Goal: Task Accomplishment & Management: Complete application form

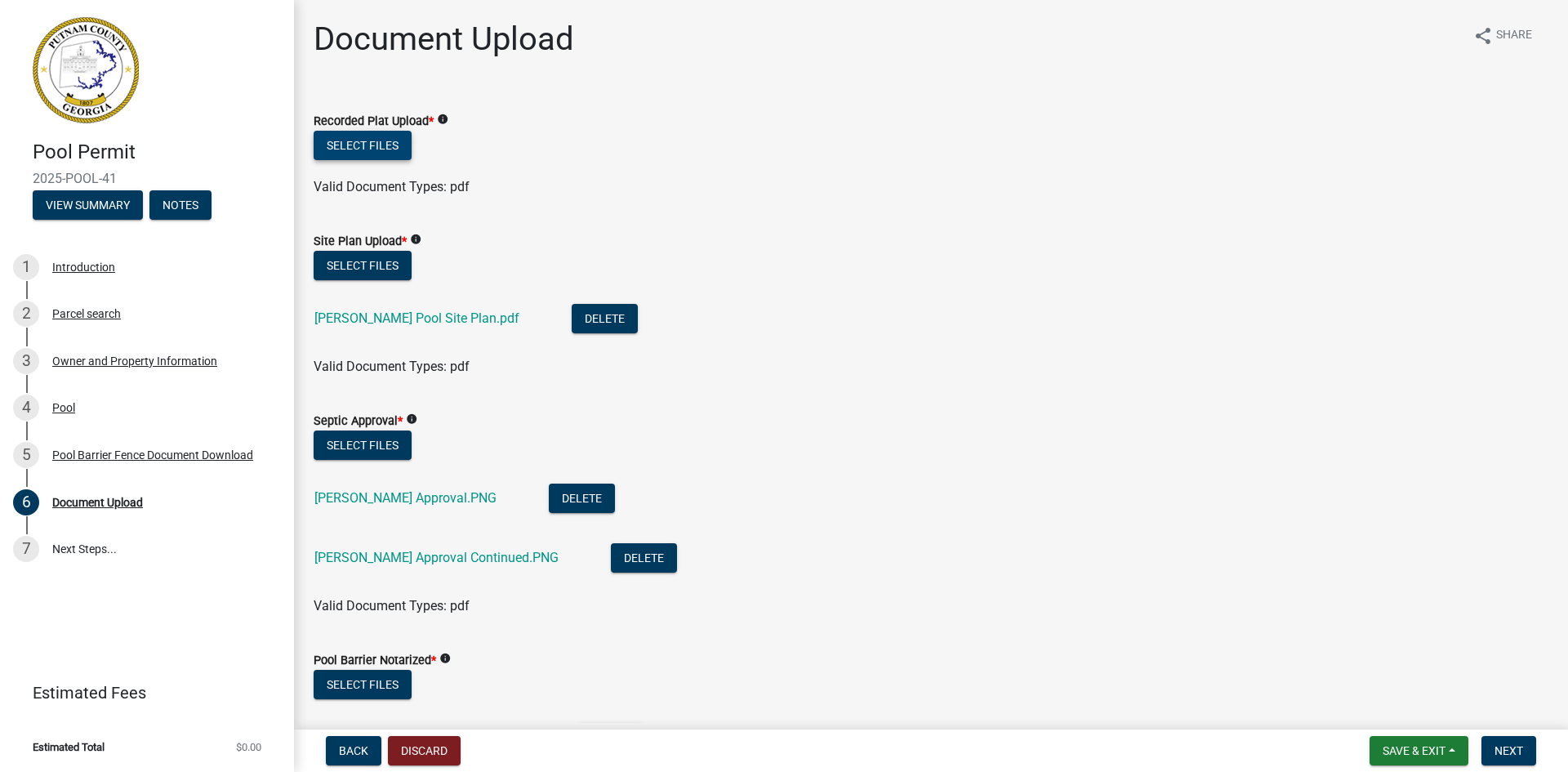
click at [384, 141] on button "Select files" at bounding box center [362, 145] width 98 height 29
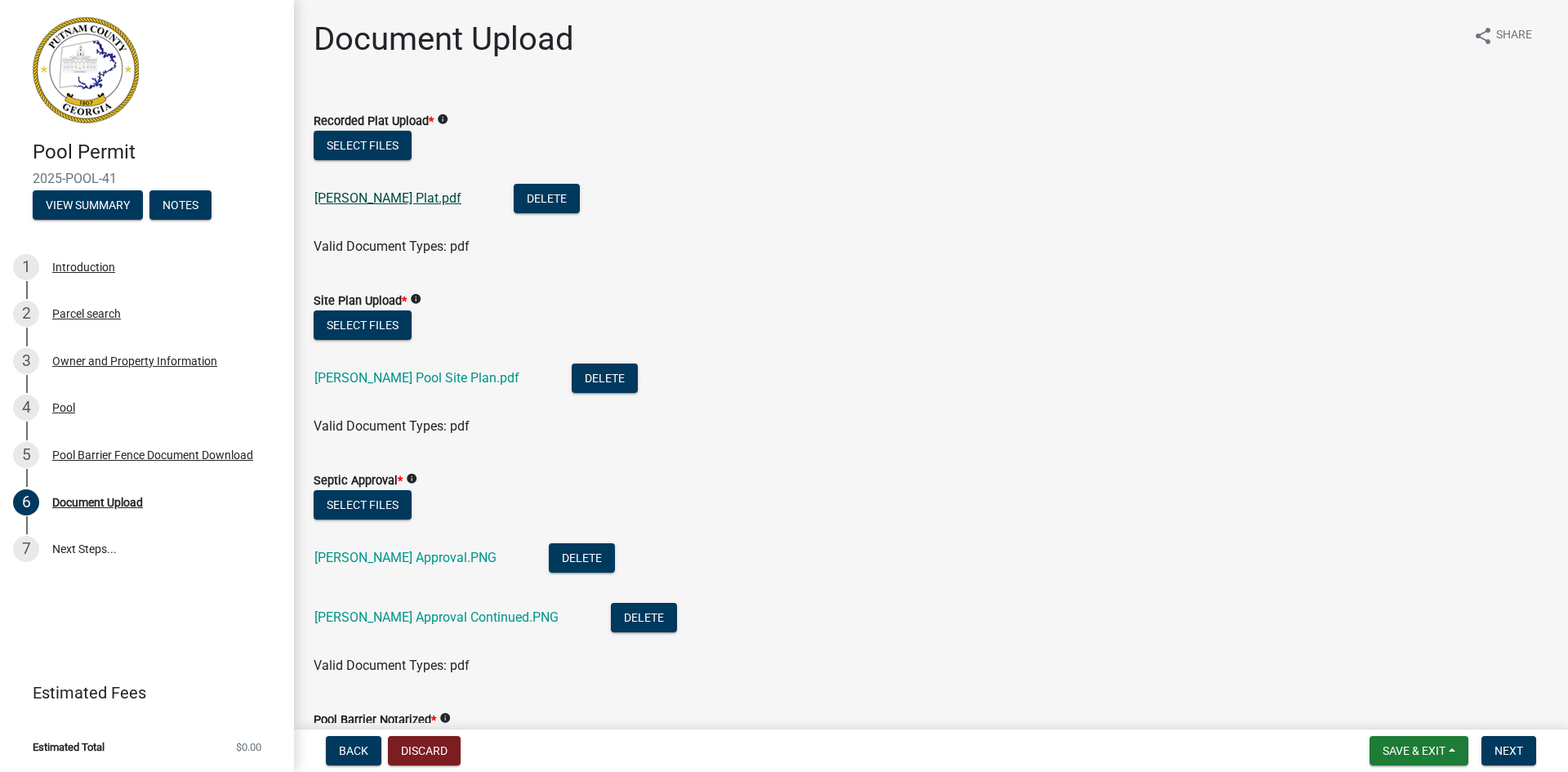
click at [397, 199] on link "[PERSON_NAME] Plat.pdf" at bounding box center [388, 198] width 147 height 16
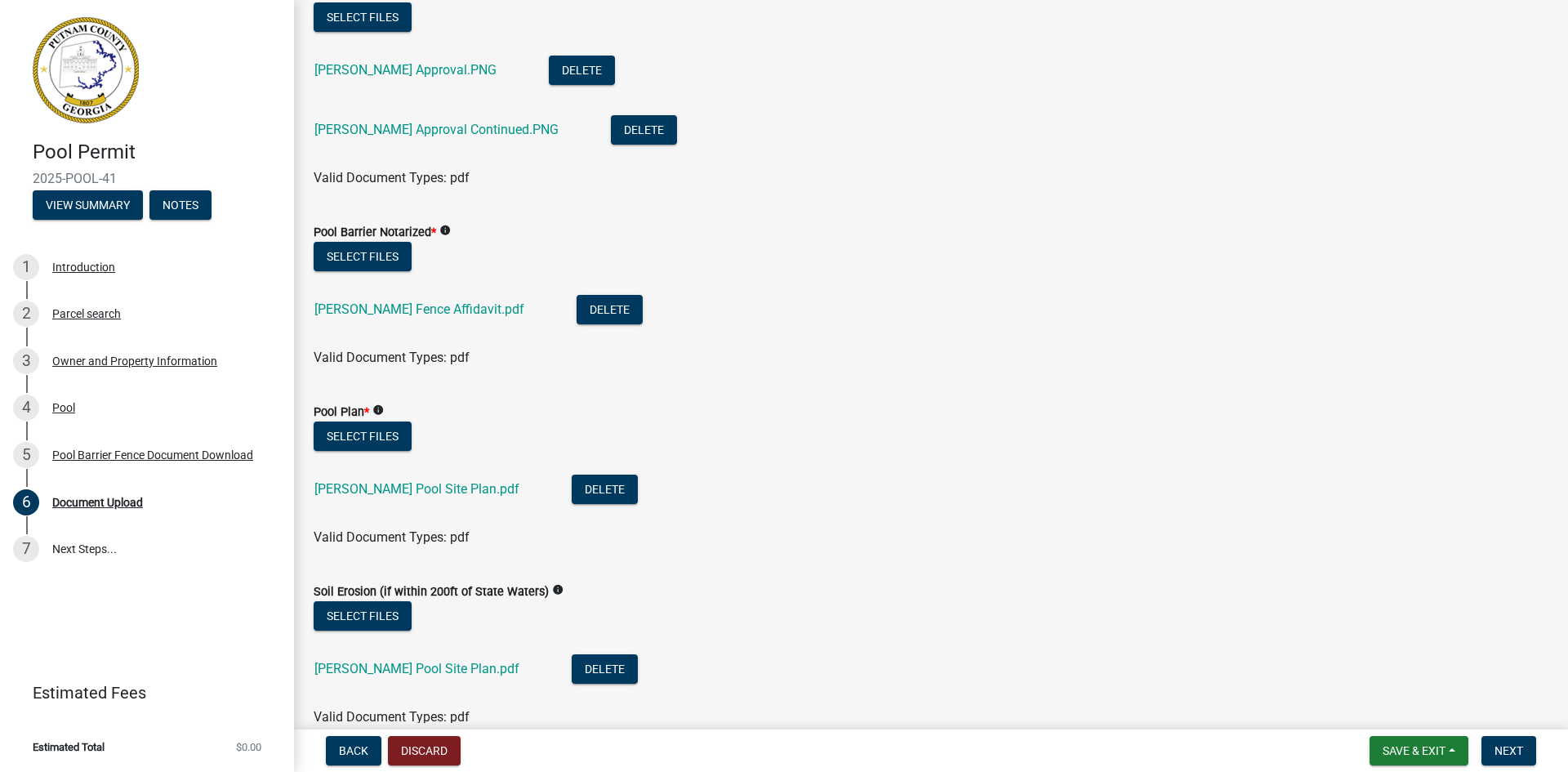
scroll to position [490, 0]
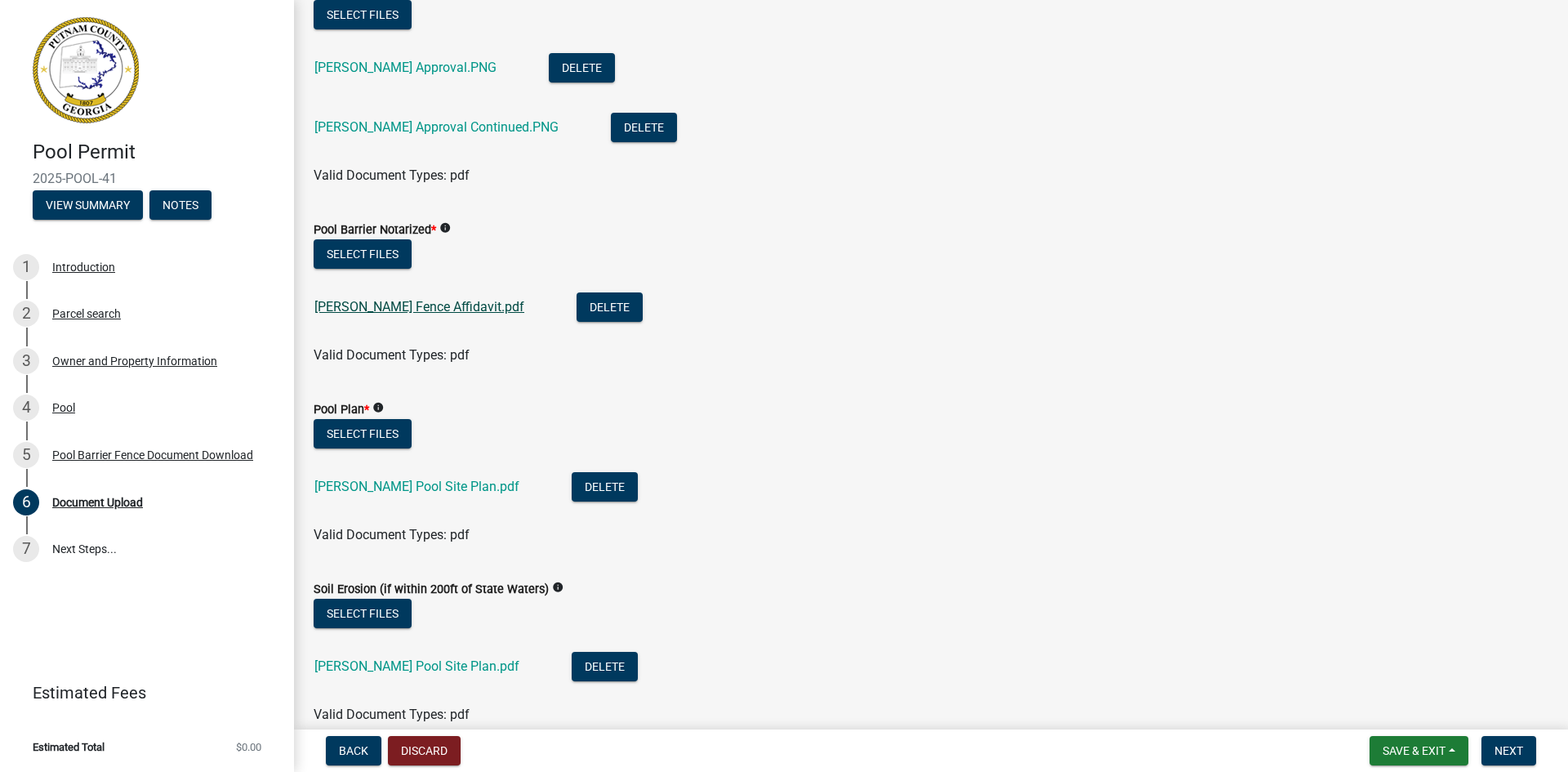
click at [399, 305] on link "[PERSON_NAME] Fence Affidavit.pdf" at bounding box center [420, 307] width 210 height 16
click at [580, 308] on button "Delete" at bounding box center [609, 308] width 67 height 29
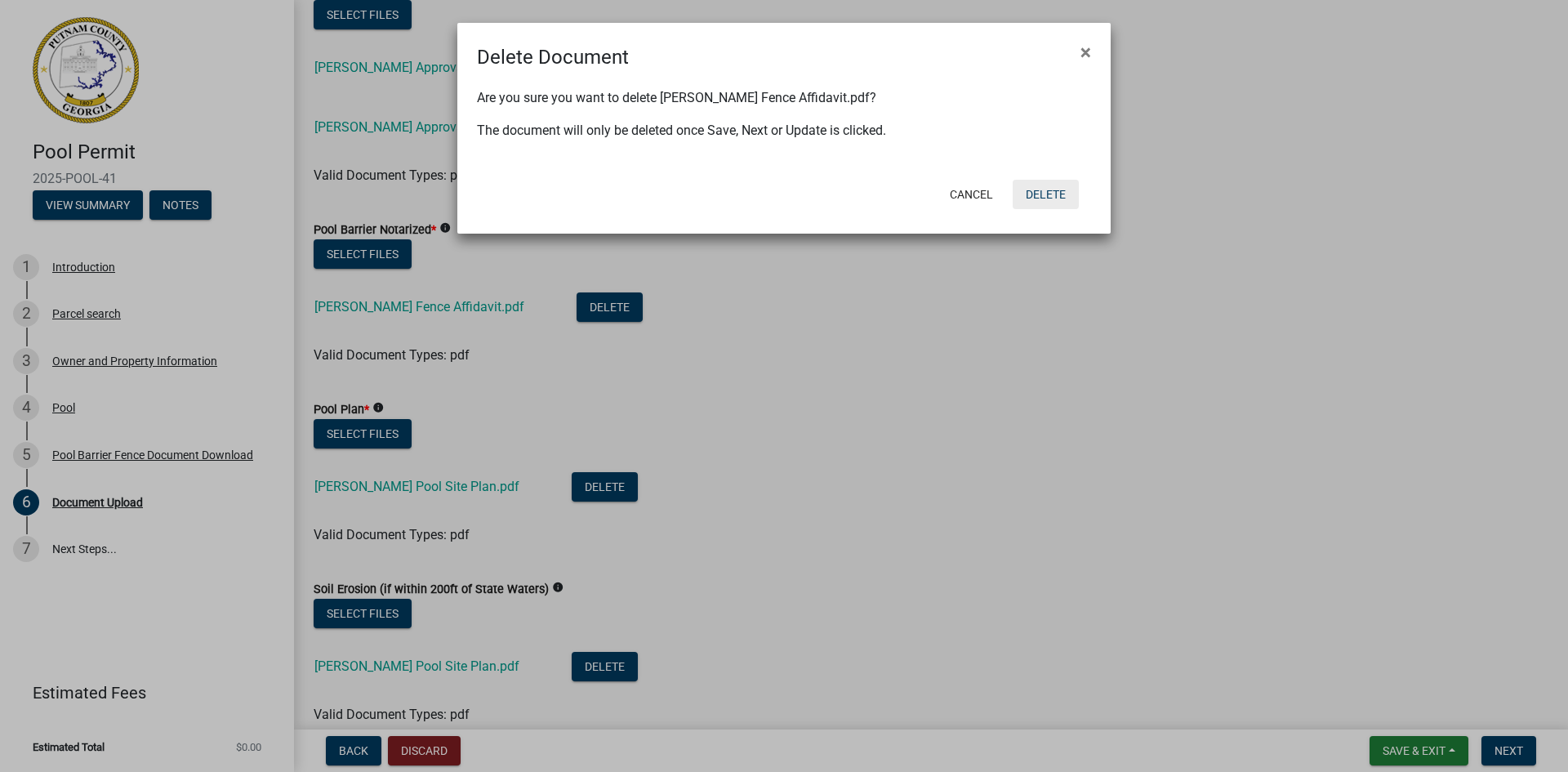
click at [1049, 194] on button "Delete" at bounding box center [1045, 194] width 67 height 29
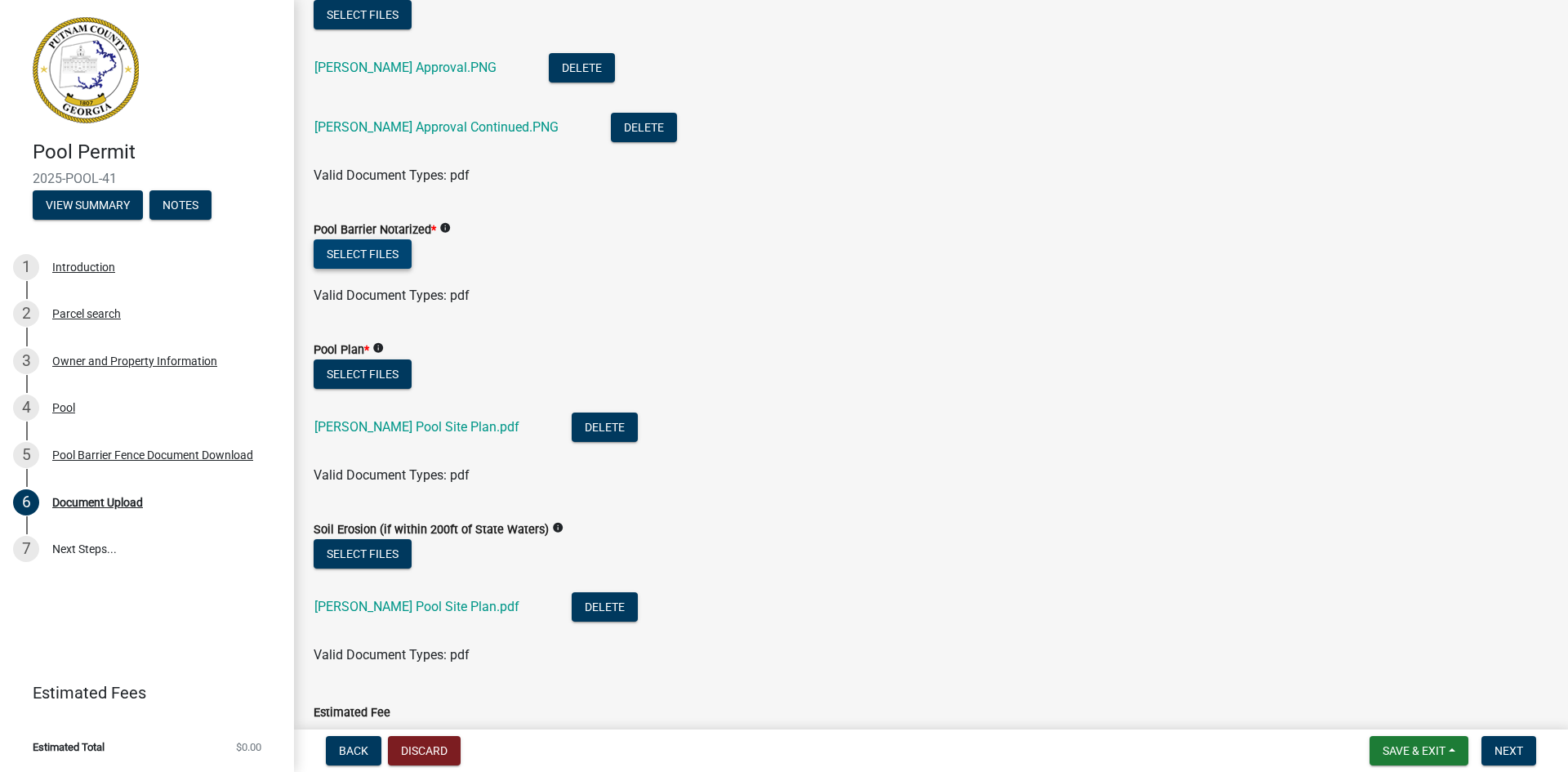
click at [326, 259] on button "Select files" at bounding box center [362, 254] width 98 height 29
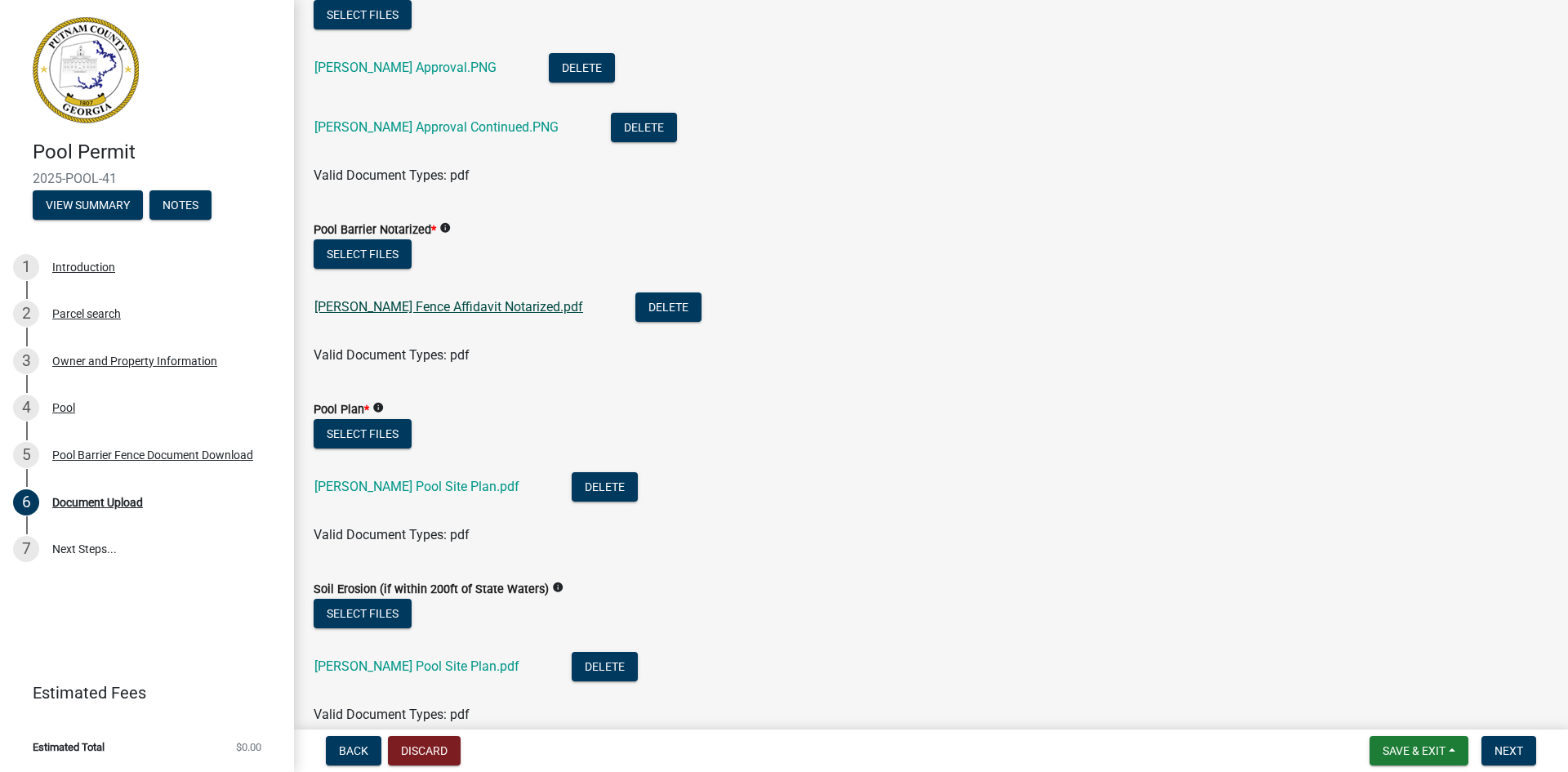
click at [411, 306] on link "[PERSON_NAME] Fence Affidavit Notarized.pdf" at bounding box center [449, 307] width 269 height 16
click at [379, 408] on icon "info" at bounding box center [378, 408] width 12 height 12
click at [566, 355] on div "Valid Document Types: pdf" at bounding box center [930, 355] width 1260 height 19
click at [572, 486] on button "Delete" at bounding box center [605, 487] width 67 height 29
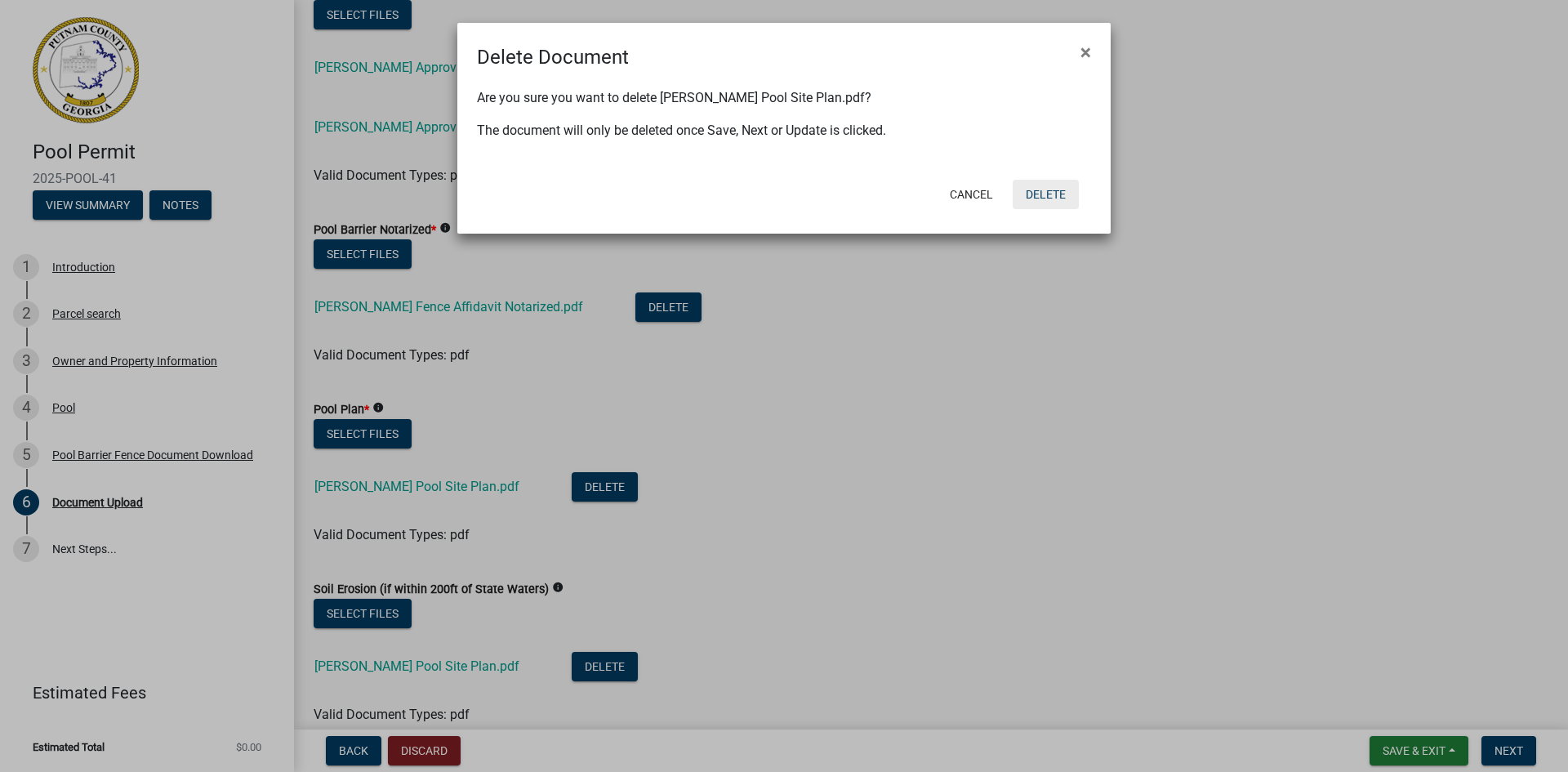
click at [1033, 197] on button "Delete" at bounding box center [1045, 194] width 67 height 29
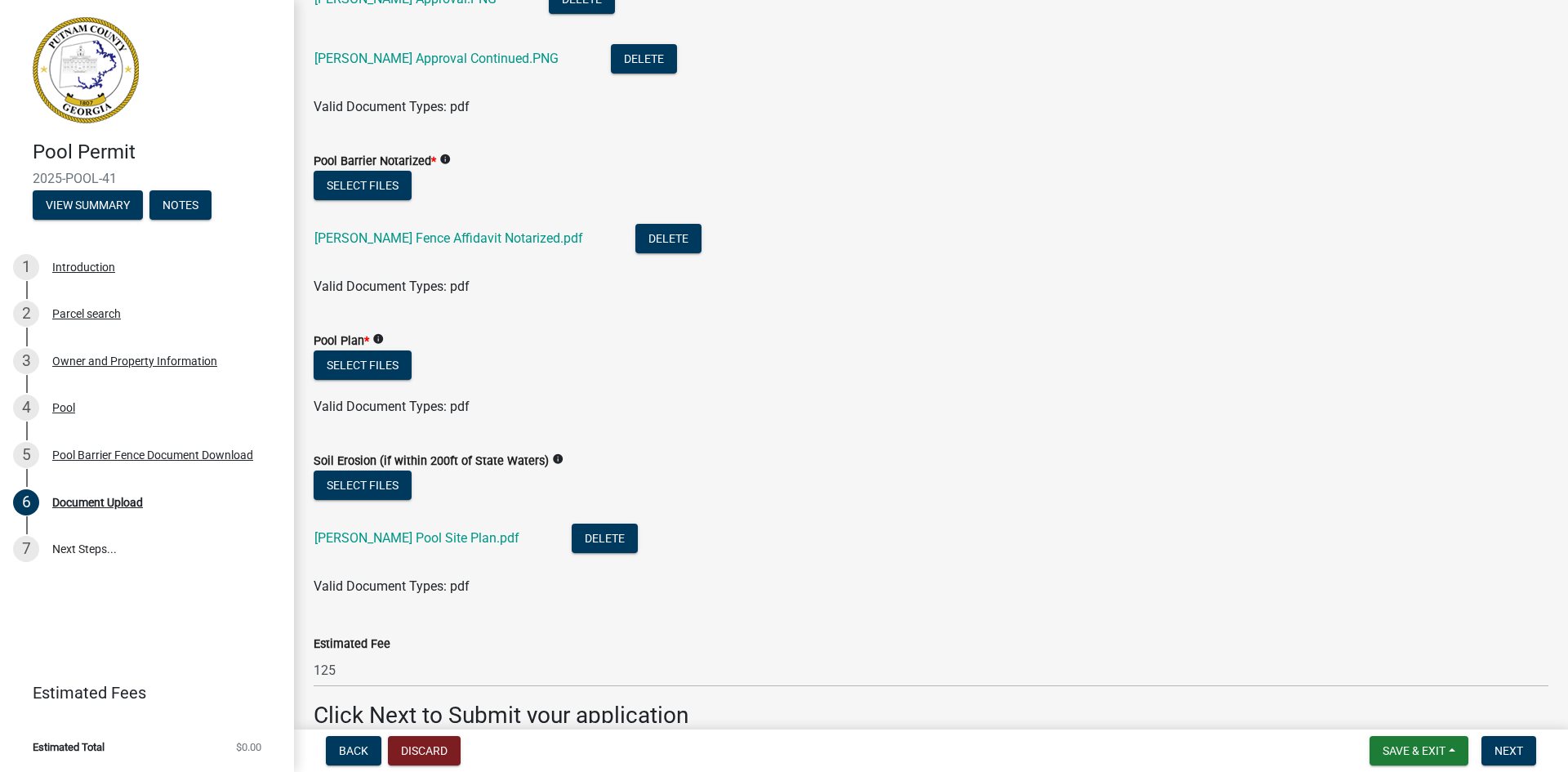
scroll to position [642, 0]
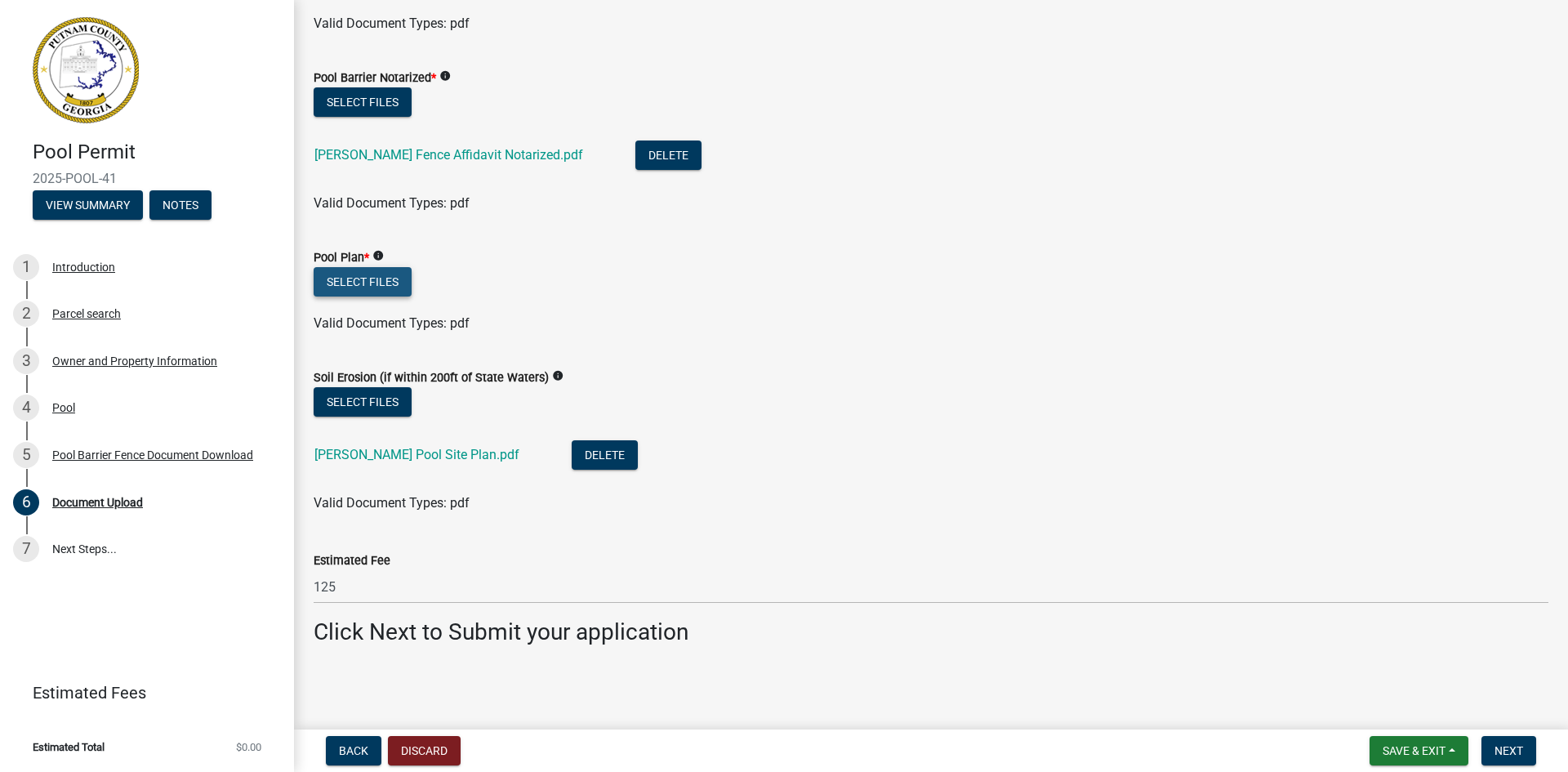
click at [366, 286] on button "Select files" at bounding box center [362, 282] width 98 height 29
click at [379, 277] on button "Select files" at bounding box center [362, 282] width 98 height 29
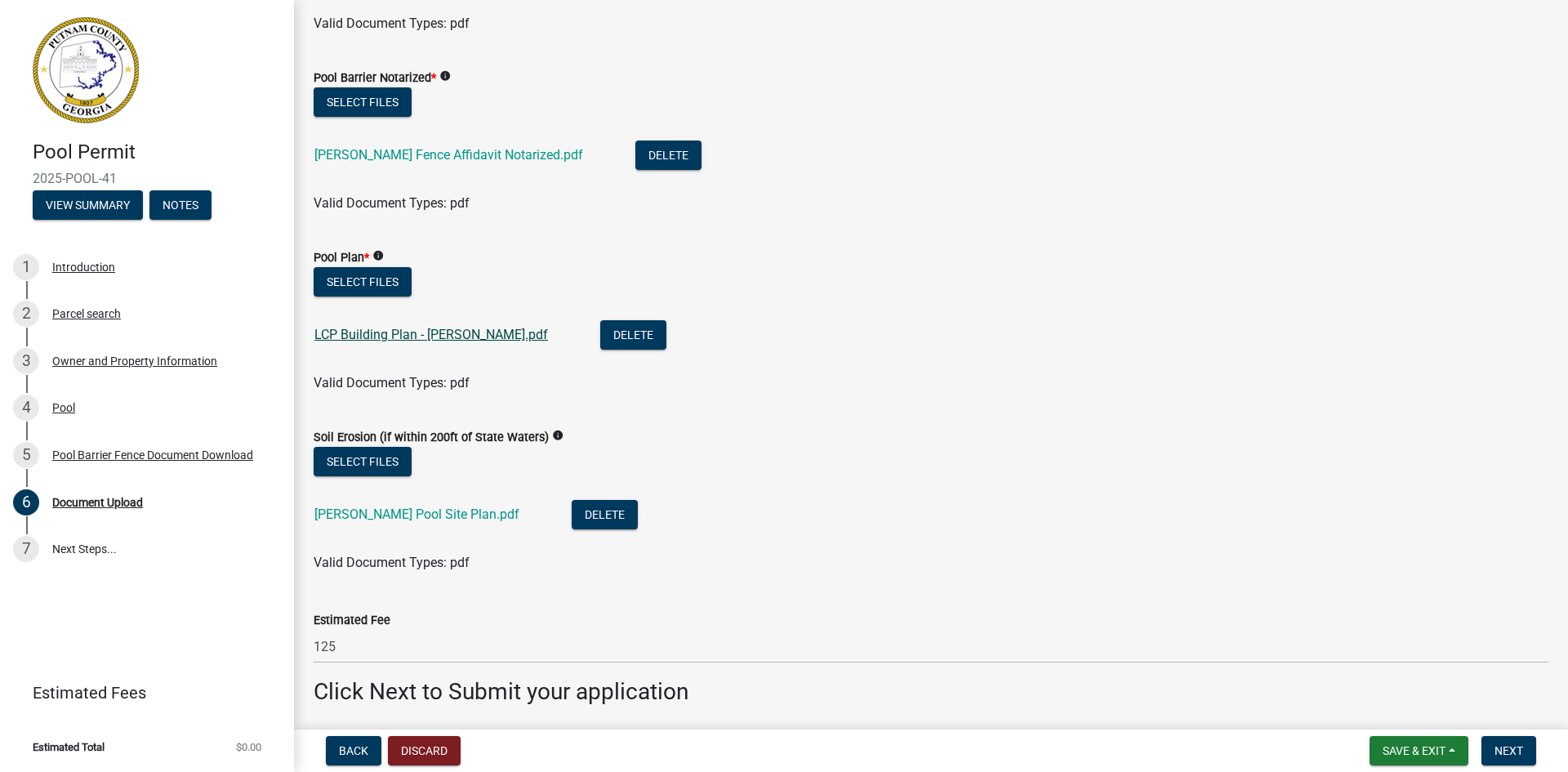
click at [431, 334] on link "LCP Building Plan - [PERSON_NAME].pdf" at bounding box center [431, 334] width 234 height 16
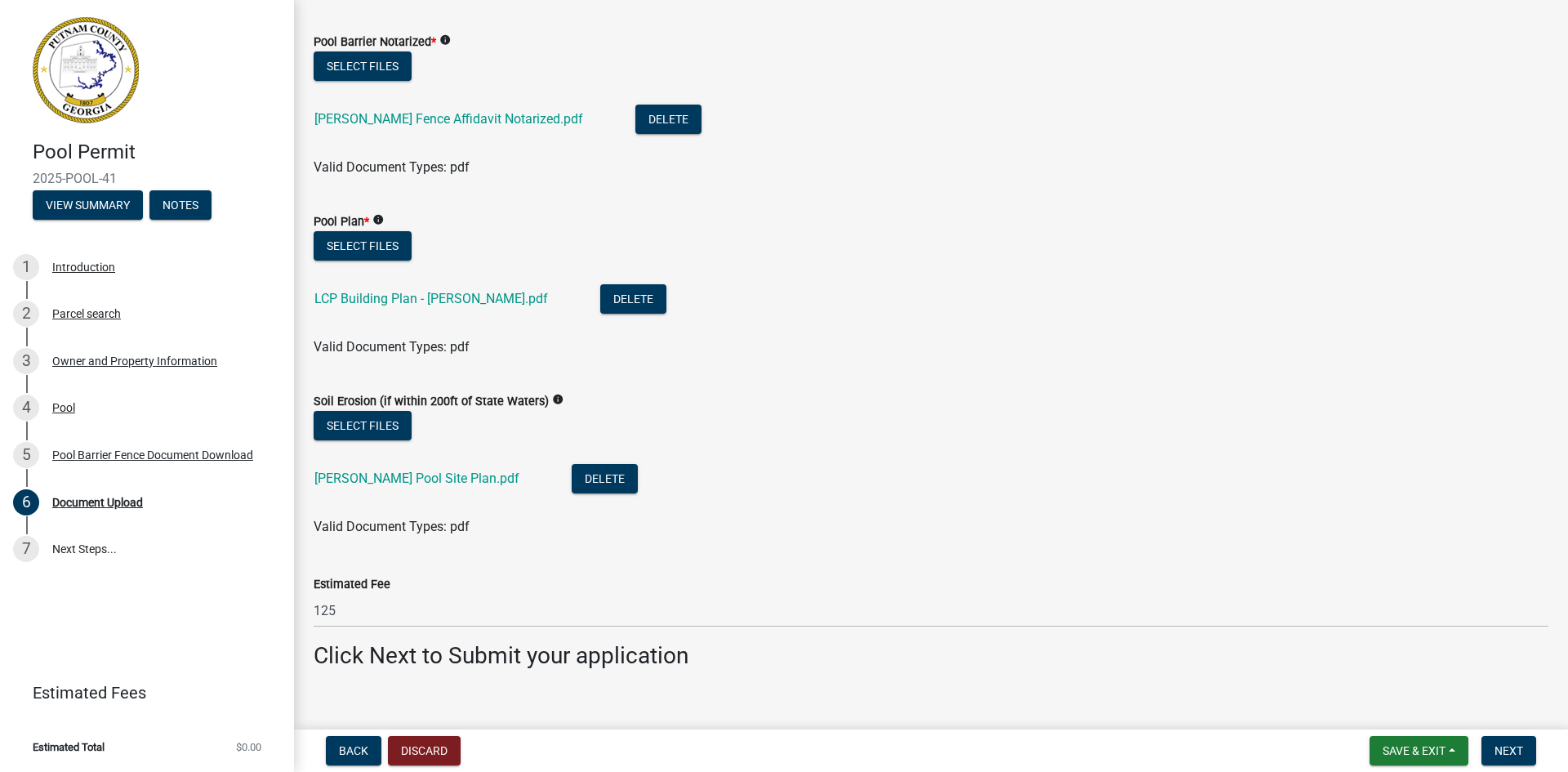
scroll to position [702, 0]
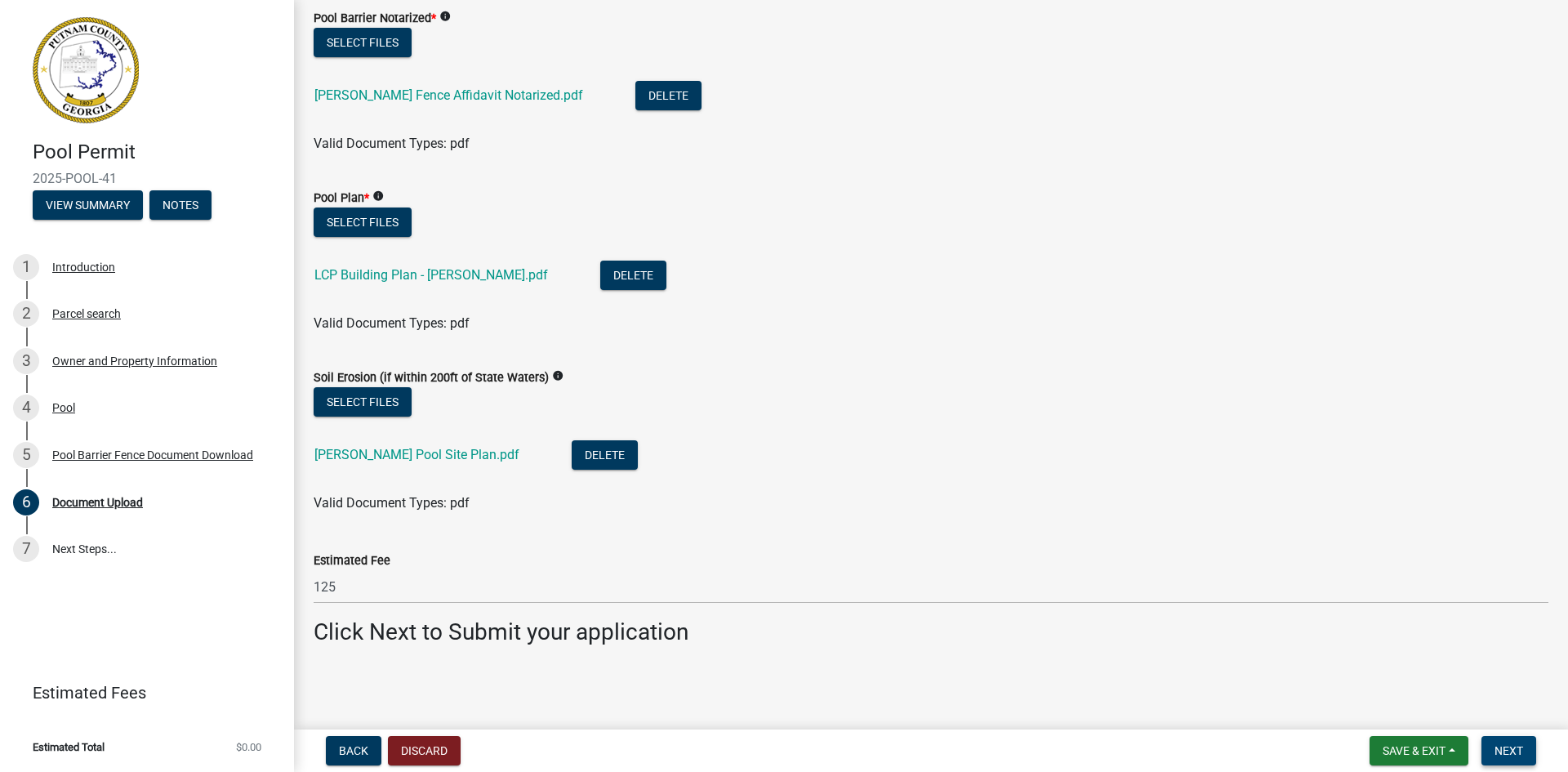
click at [1497, 758] on button "Next" at bounding box center [1509, 751] width 55 height 29
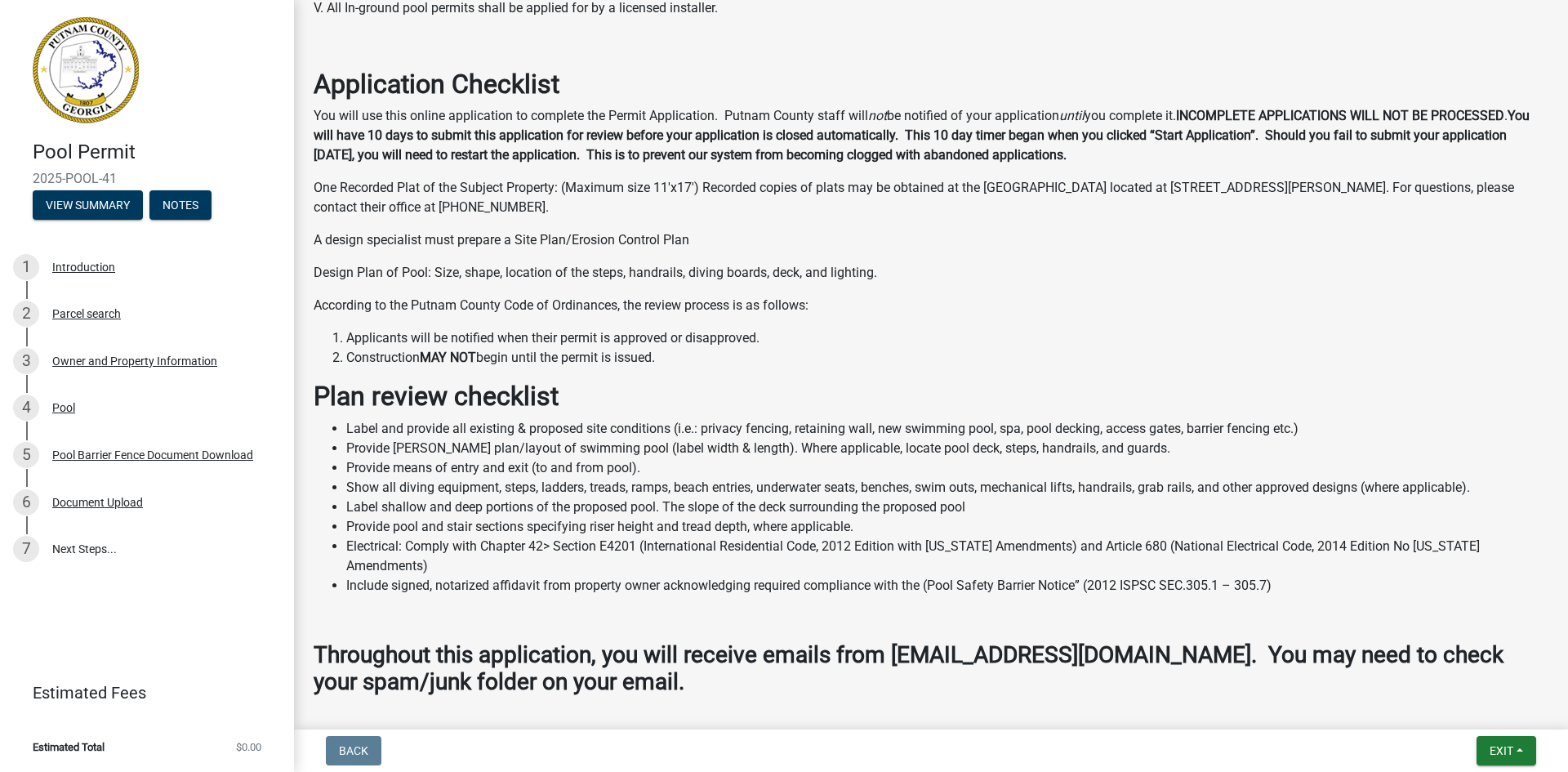
scroll to position [510, 0]
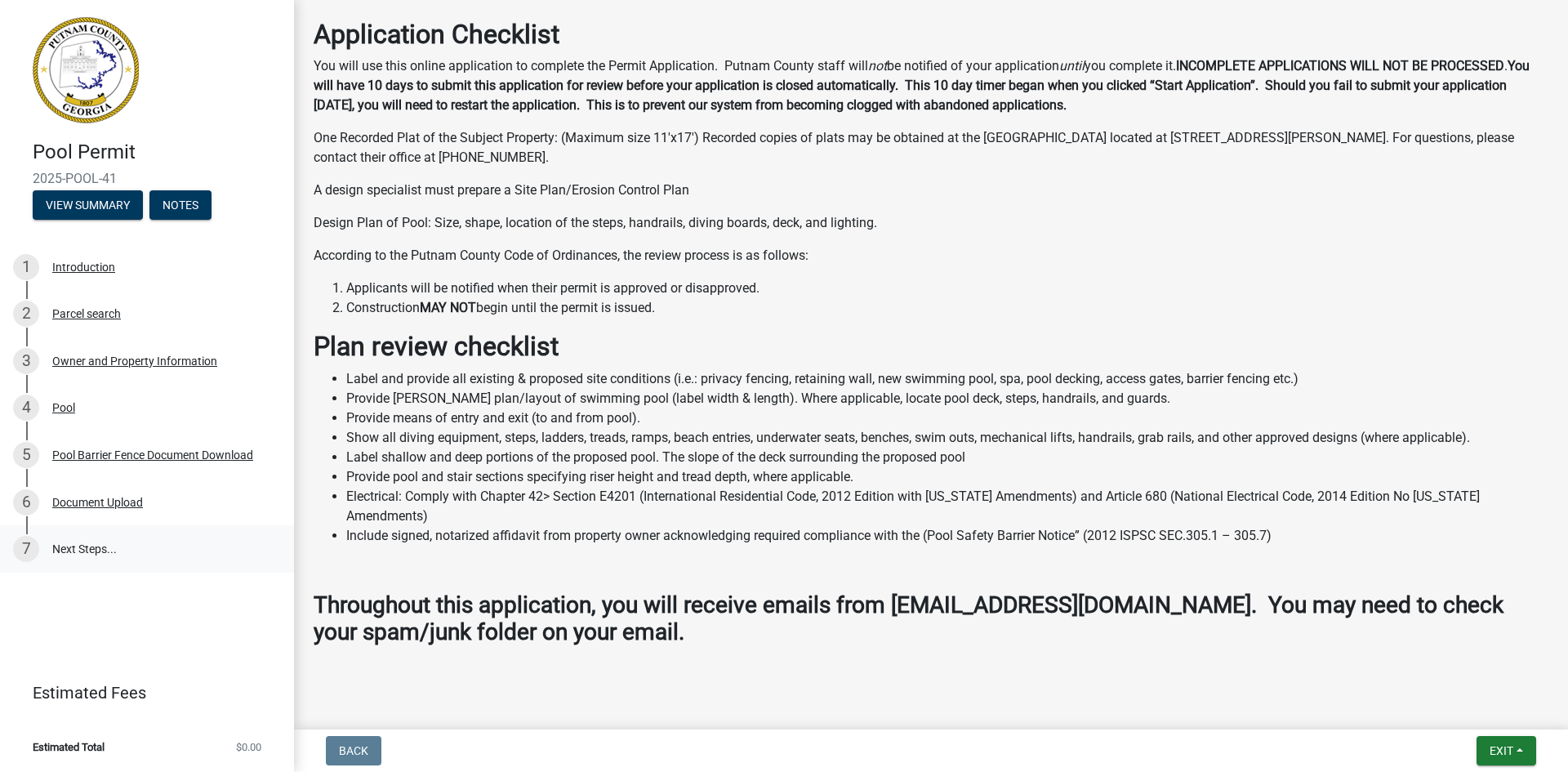
click at [80, 544] on link "7 Next Steps..." at bounding box center [147, 549] width 294 height 47
click at [1507, 749] on span "Exit" at bounding box center [1501, 751] width 24 height 13
click at [1471, 715] on button "Save & Exit" at bounding box center [1470, 708] width 130 height 39
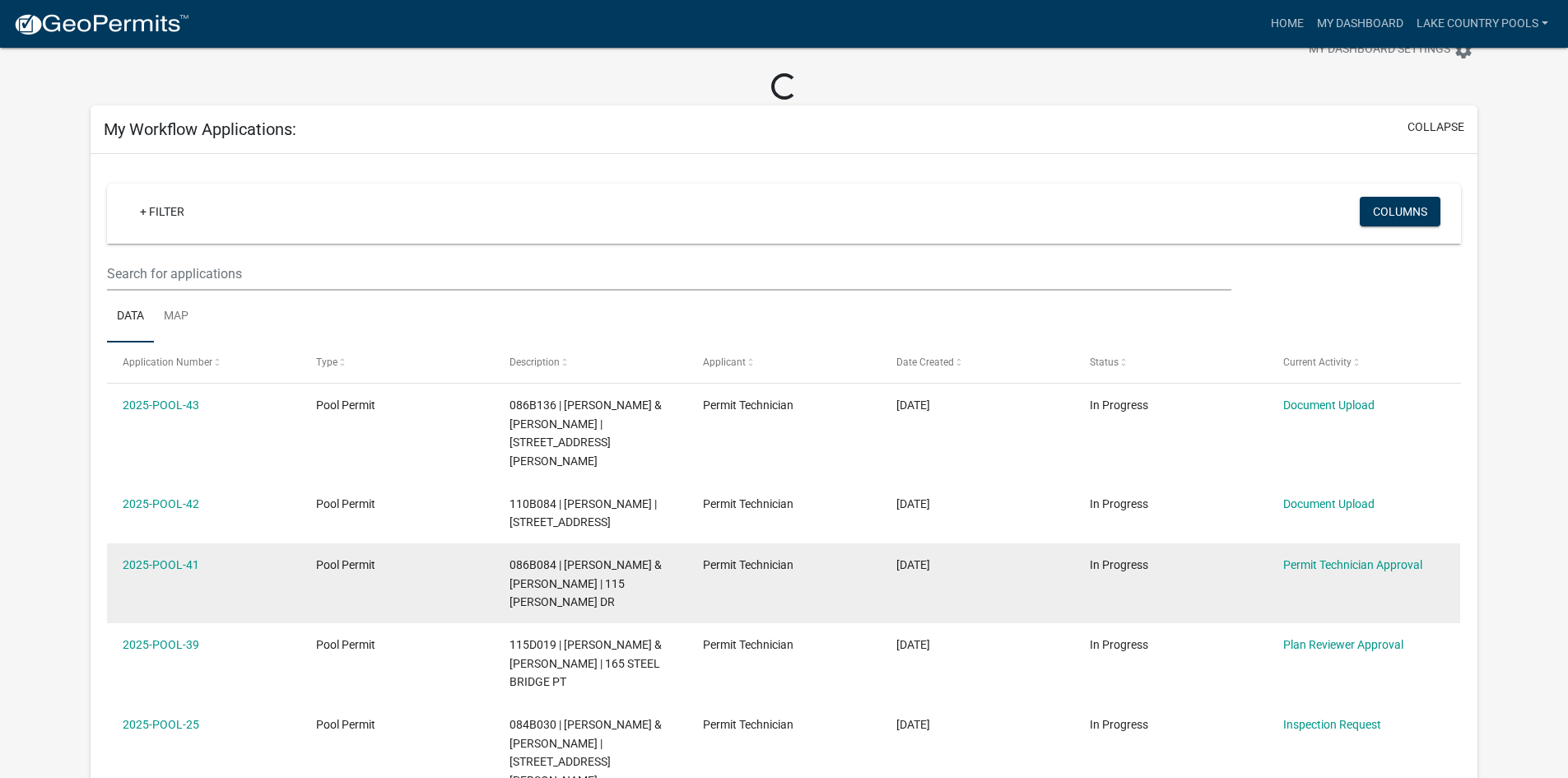
scroll to position [83, 0]
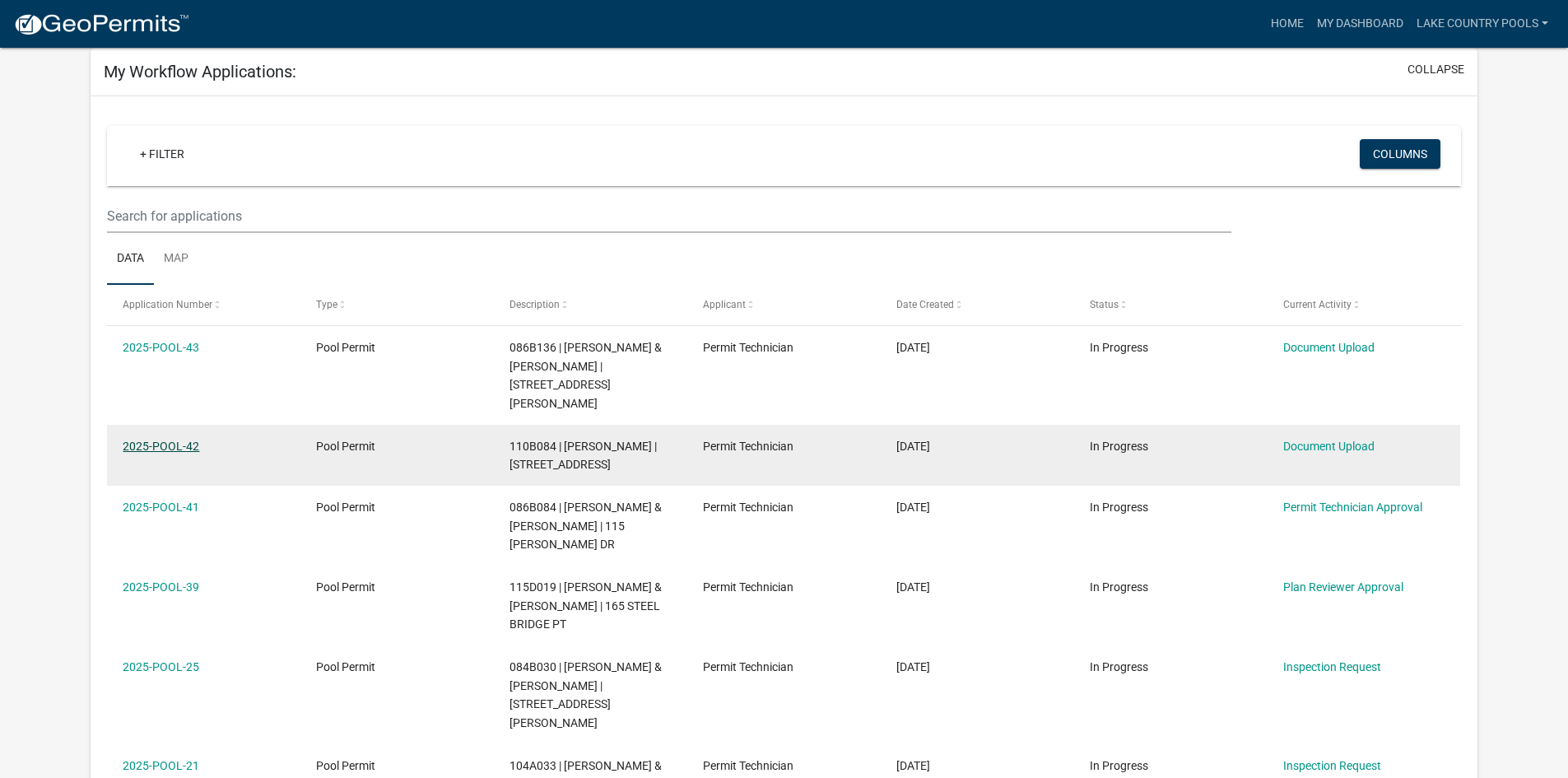
click at [185, 440] on link "2025-POOL-42" at bounding box center [160, 446] width 76 height 13
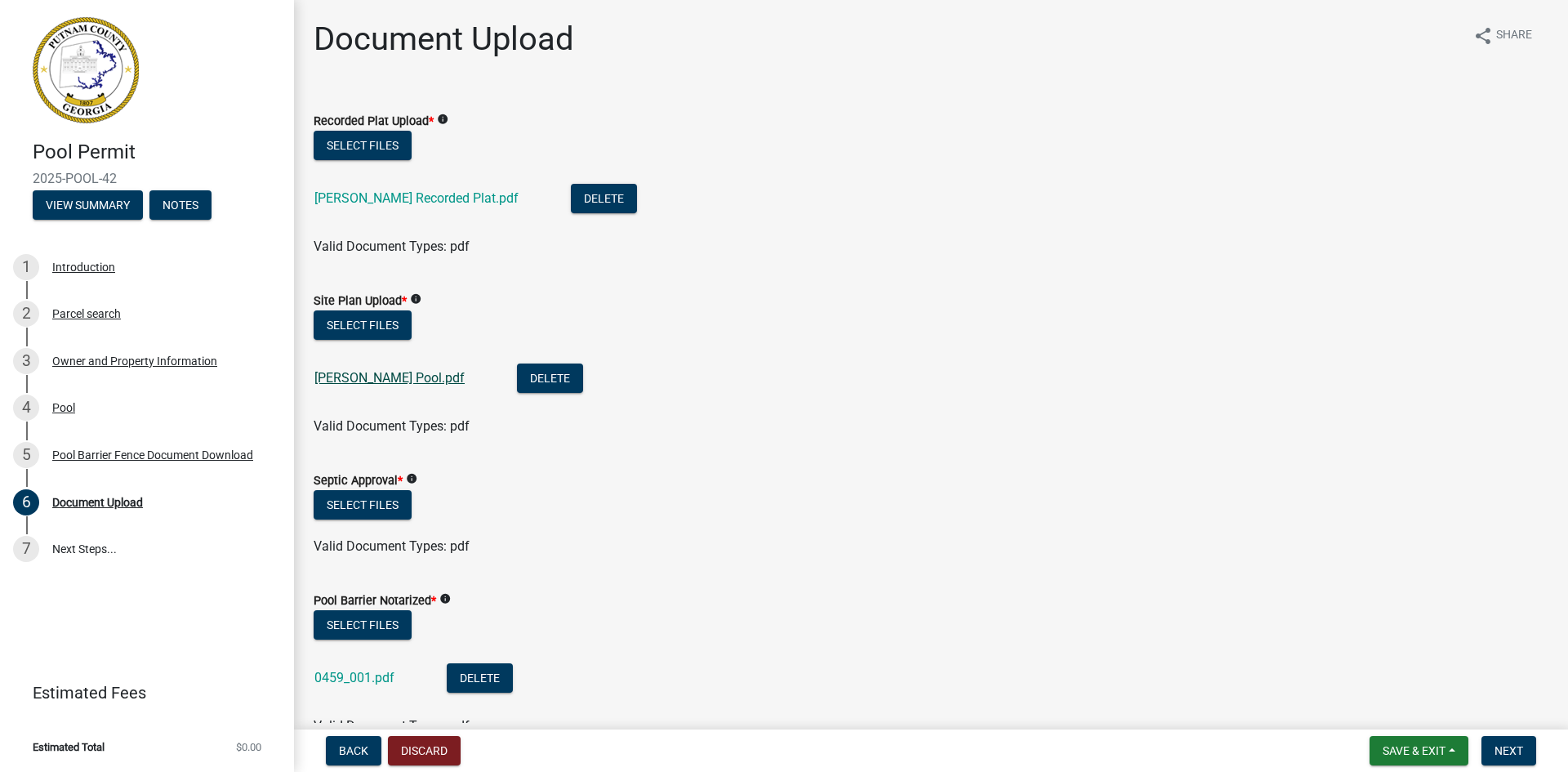
click at [423, 374] on link "[PERSON_NAME] Pool.pdf" at bounding box center [389, 378] width 151 height 16
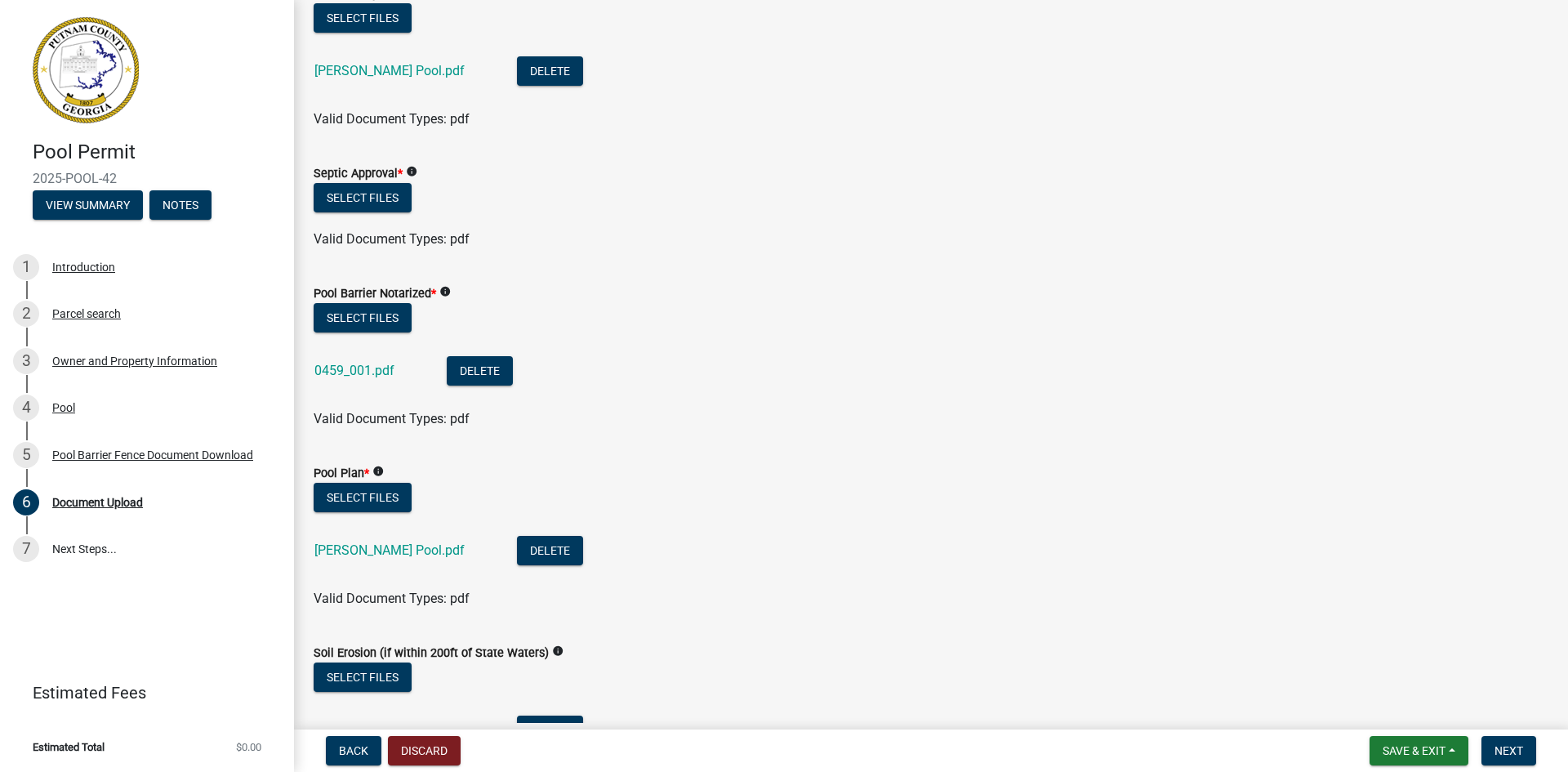
scroll to position [327, 0]
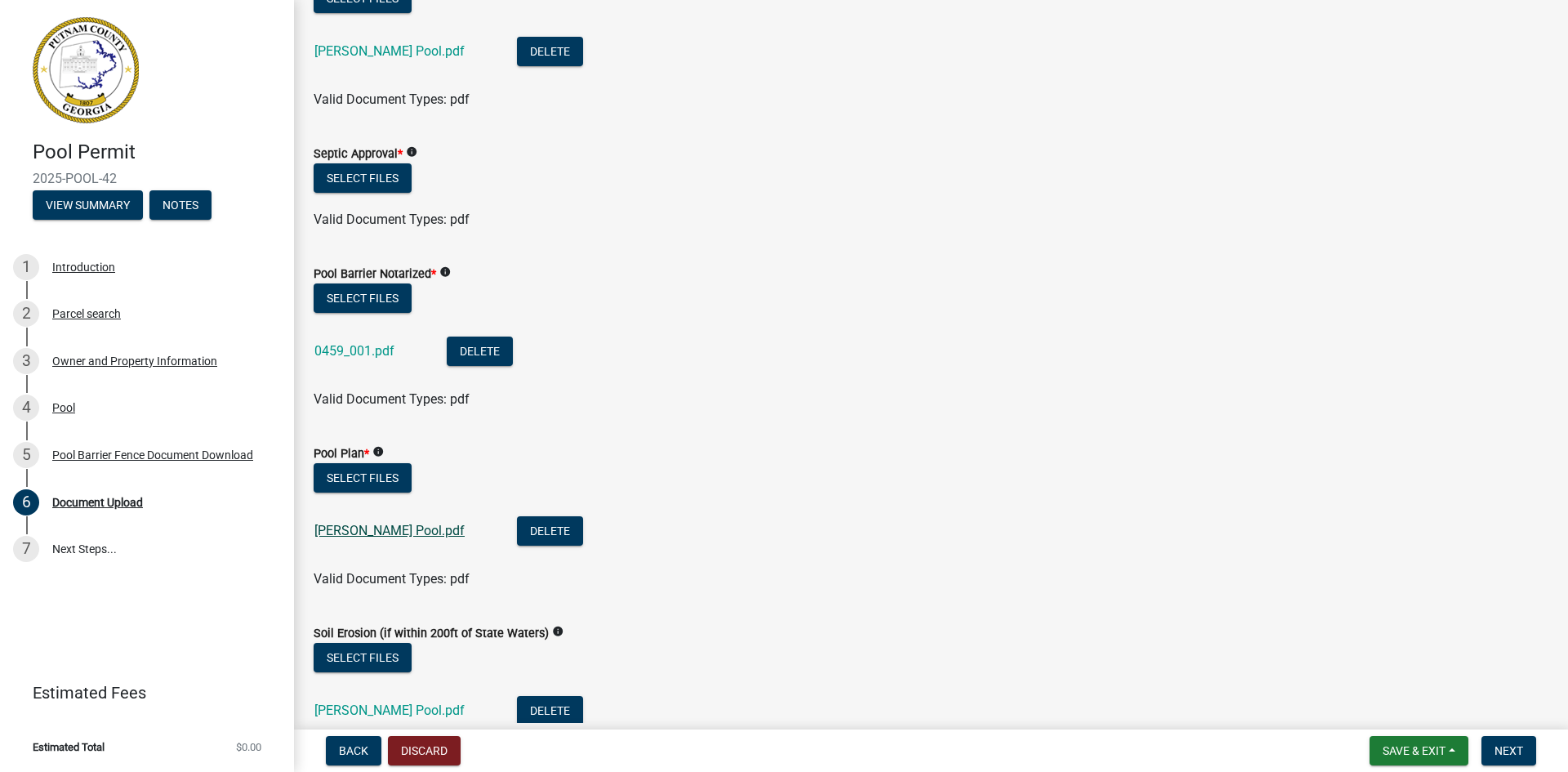
click at [402, 526] on link "[PERSON_NAME] Pool.pdf" at bounding box center [389, 530] width 151 height 16
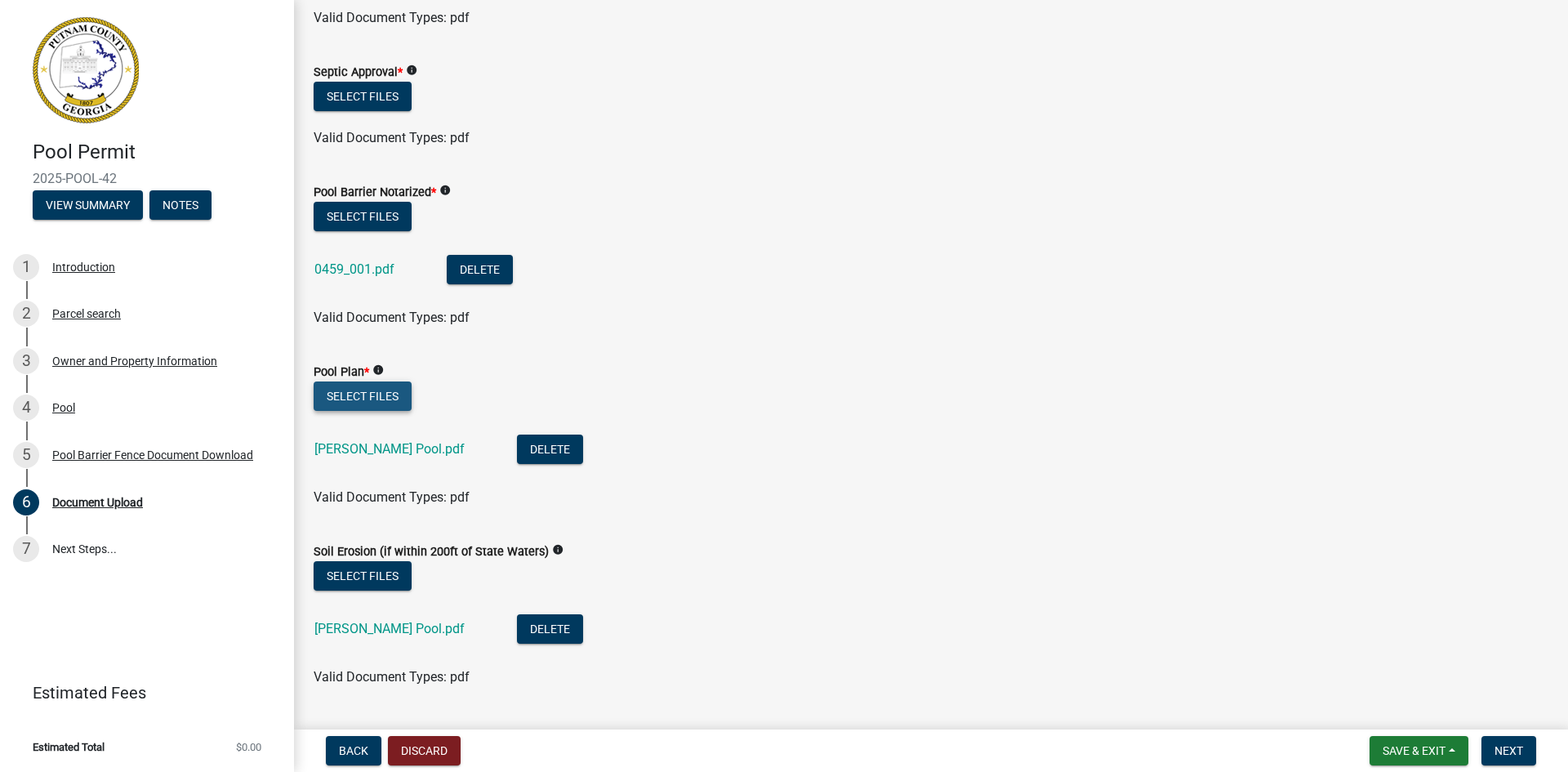
click at [388, 400] on button "Select files" at bounding box center [362, 396] width 98 height 29
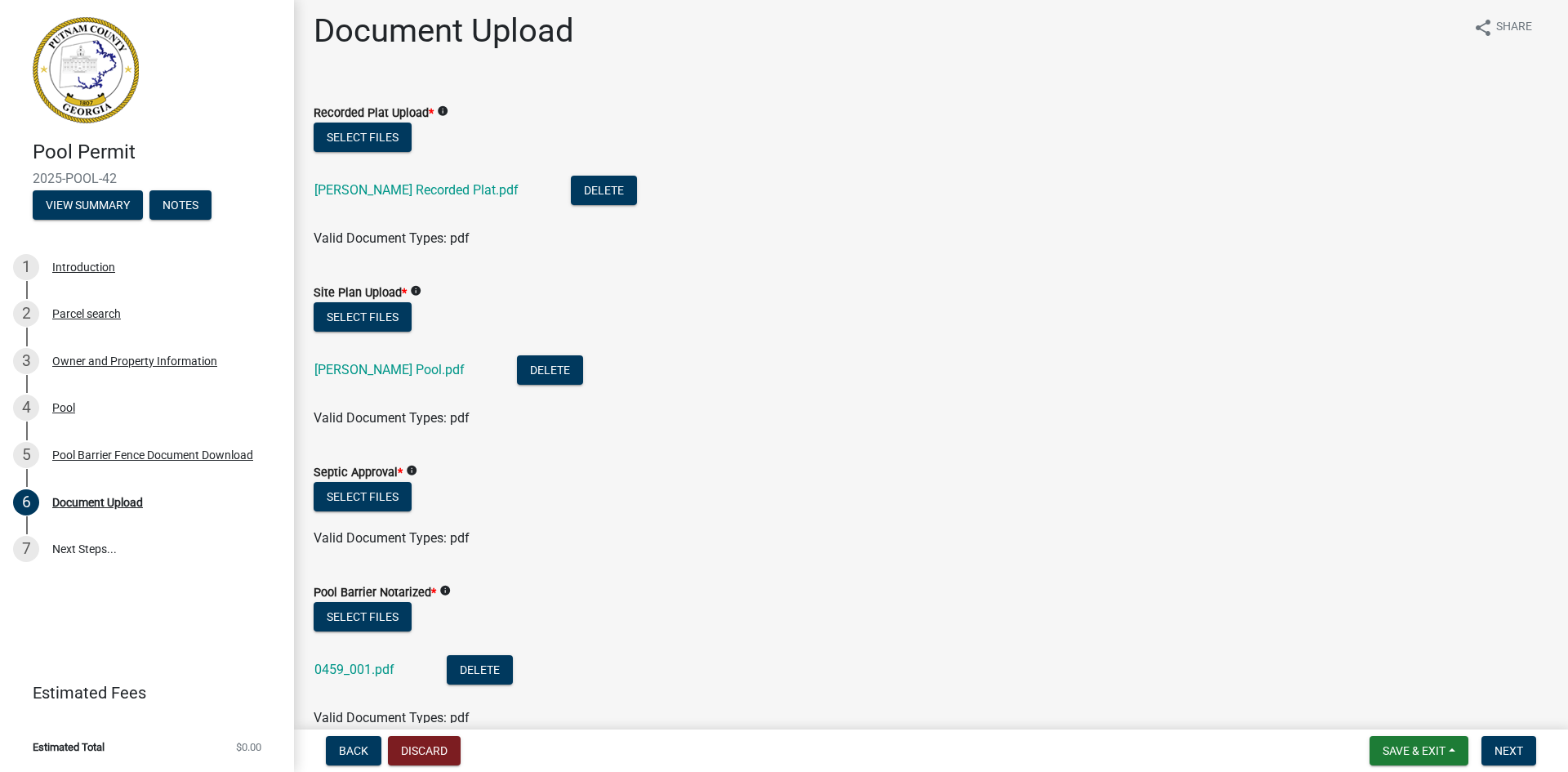
scroll to position [0, 0]
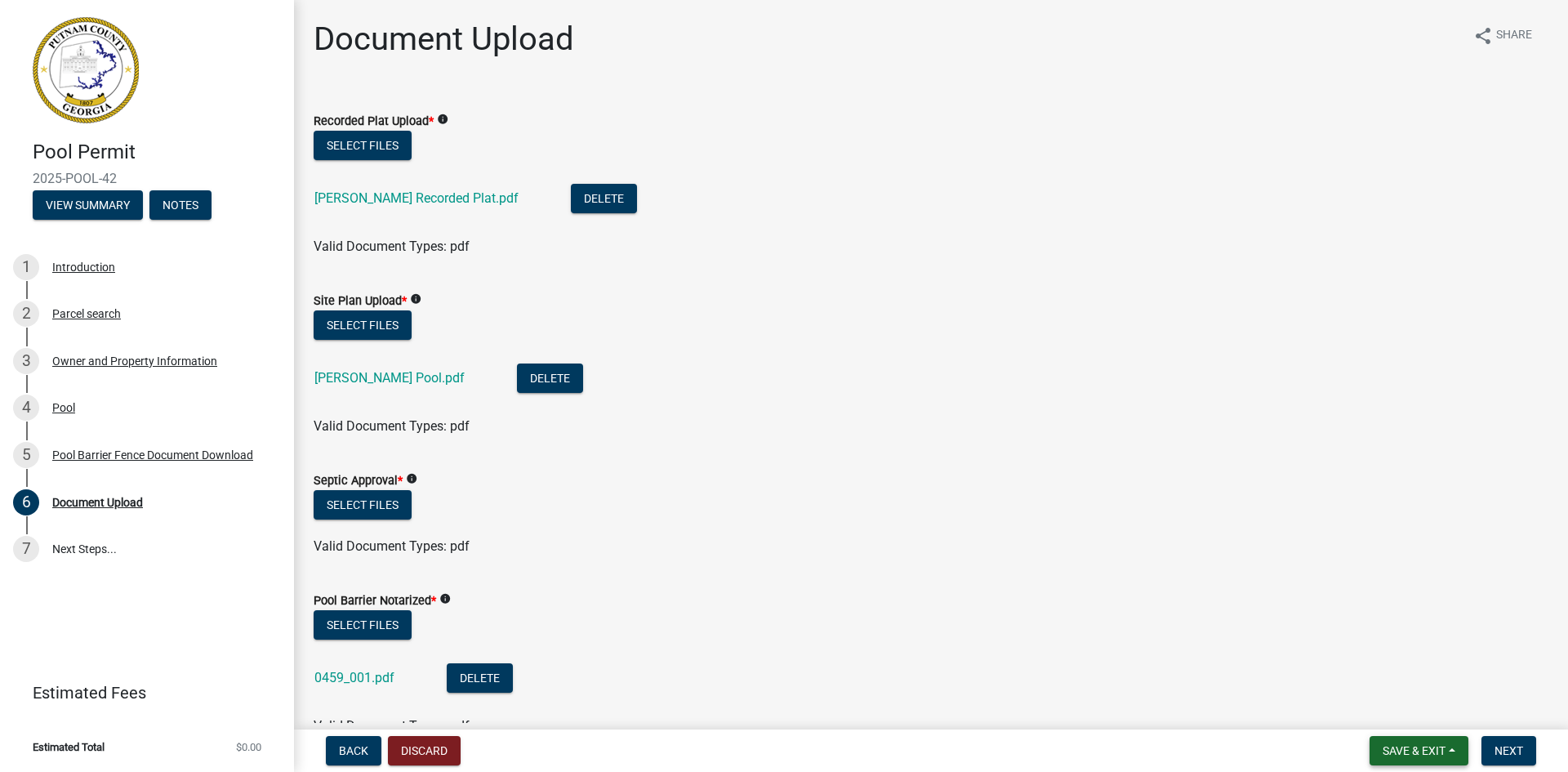
click at [1447, 753] on button "Save & Exit" at bounding box center [1419, 751] width 99 height 29
click at [1422, 718] on button "Save & Exit" at bounding box center [1403, 708] width 130 height 39
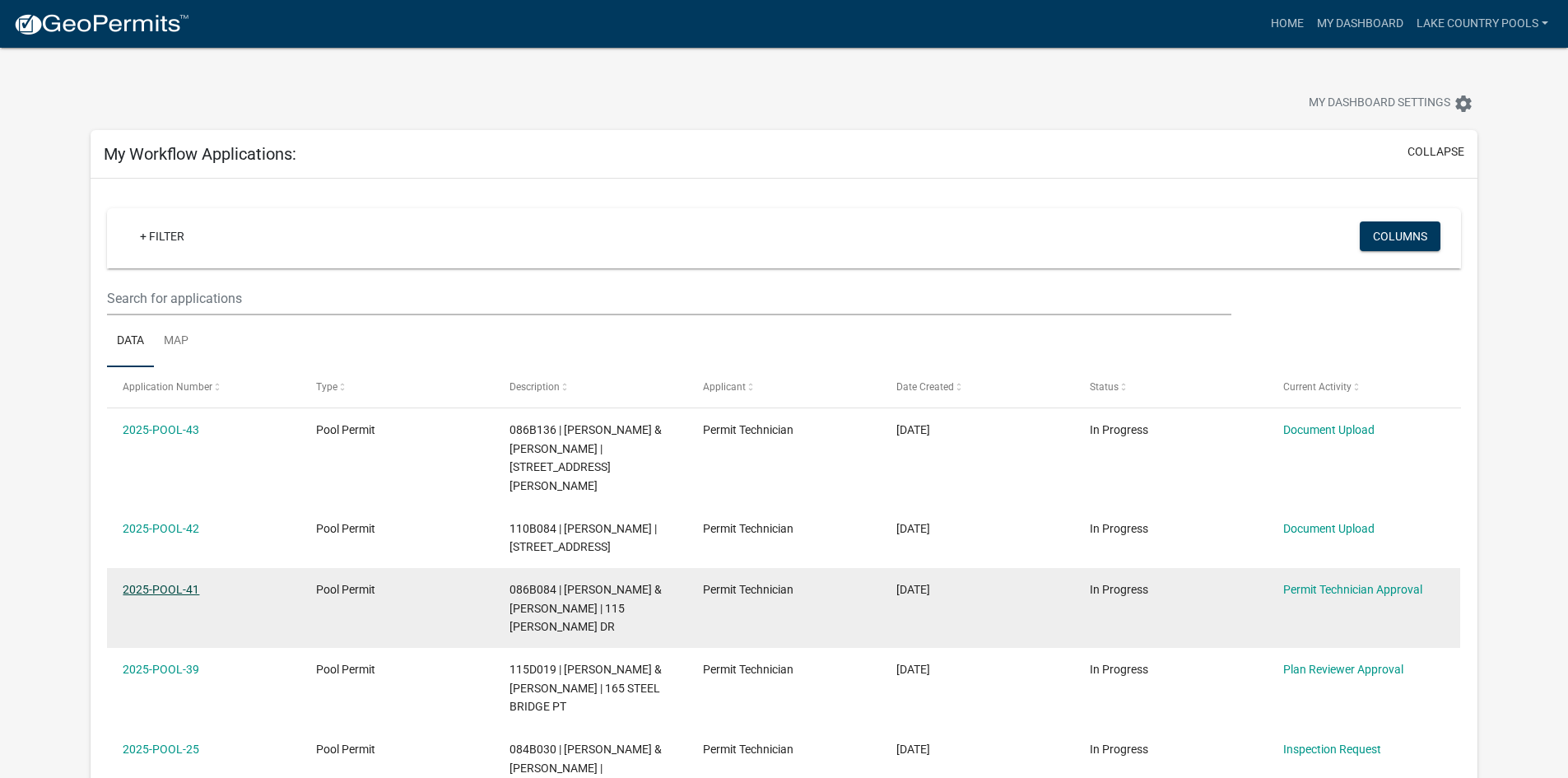
click at [193, 583] on link "2025-POOL-41" at bounding box center [160, 589] width 76 height 13
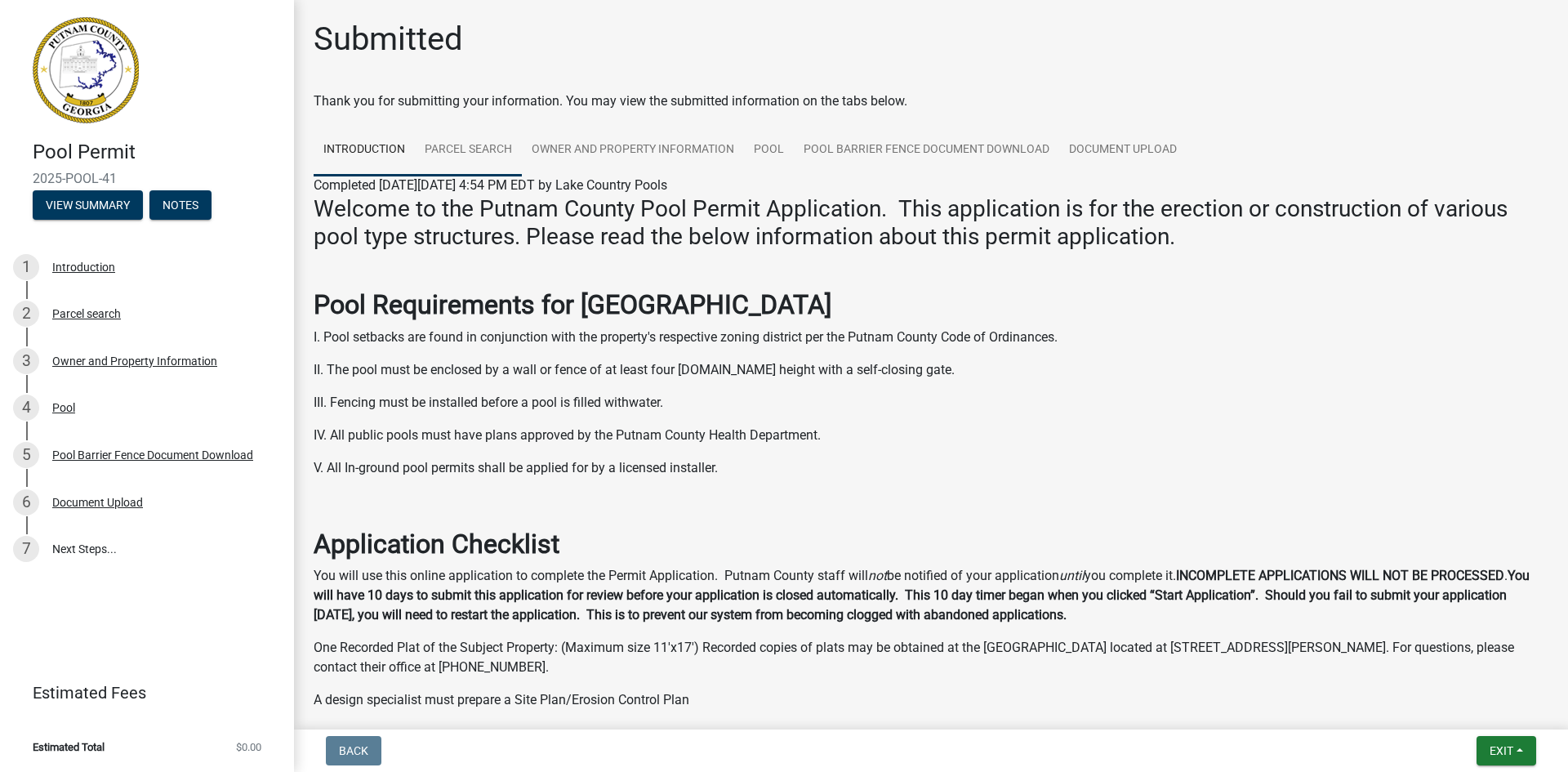
click at [467, 145] on link "Parcel search" at bounding box center [468, 150] width 107 height 52
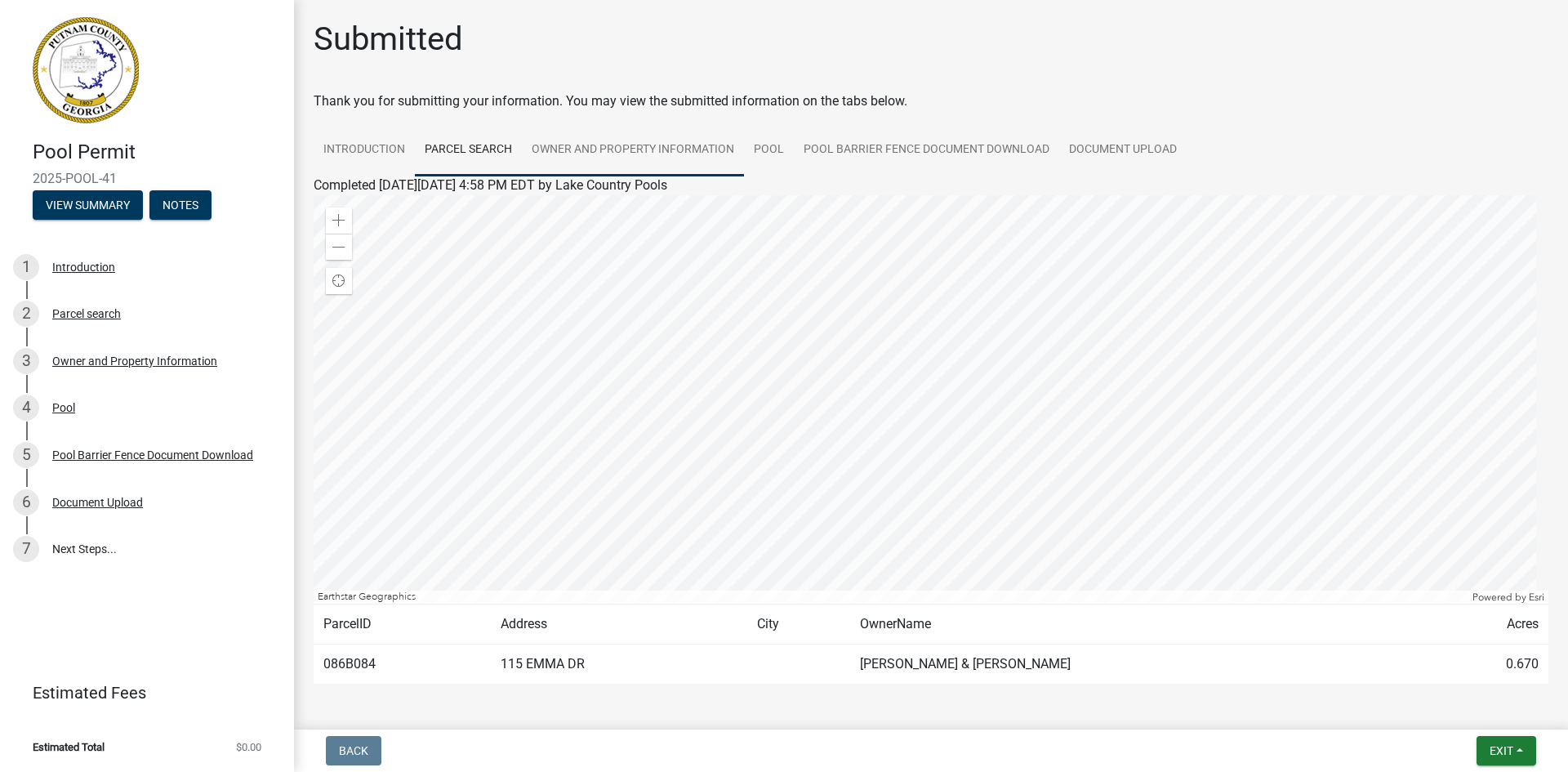
click at [641, 146] on link "Owner and Property Information" at bounding box center [633, 150] width 223 height 52
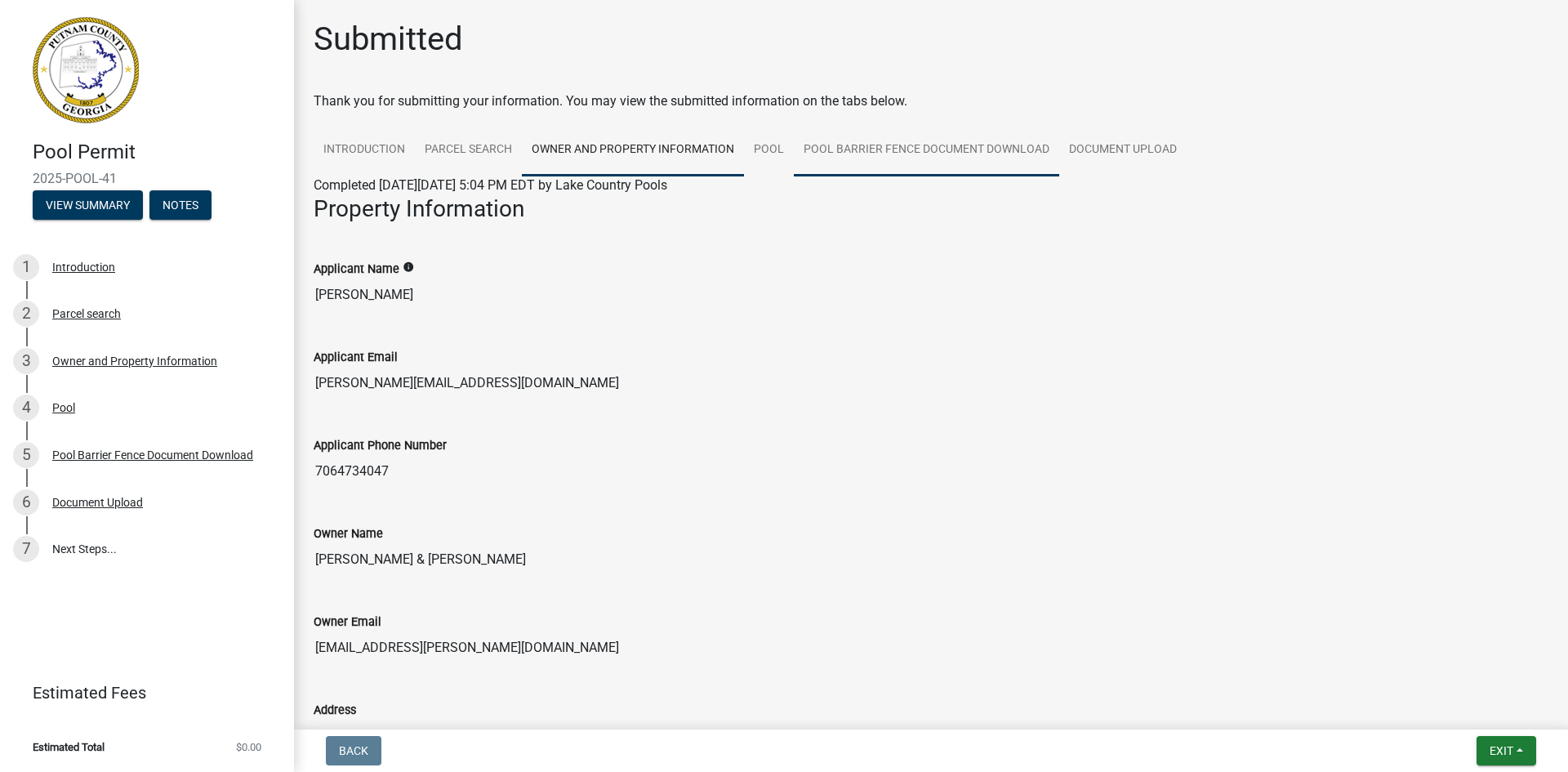
click at [855, 152] on link "Pool Barrier Fence Document Download" at bounding box center [926, 150] width 265 height 52
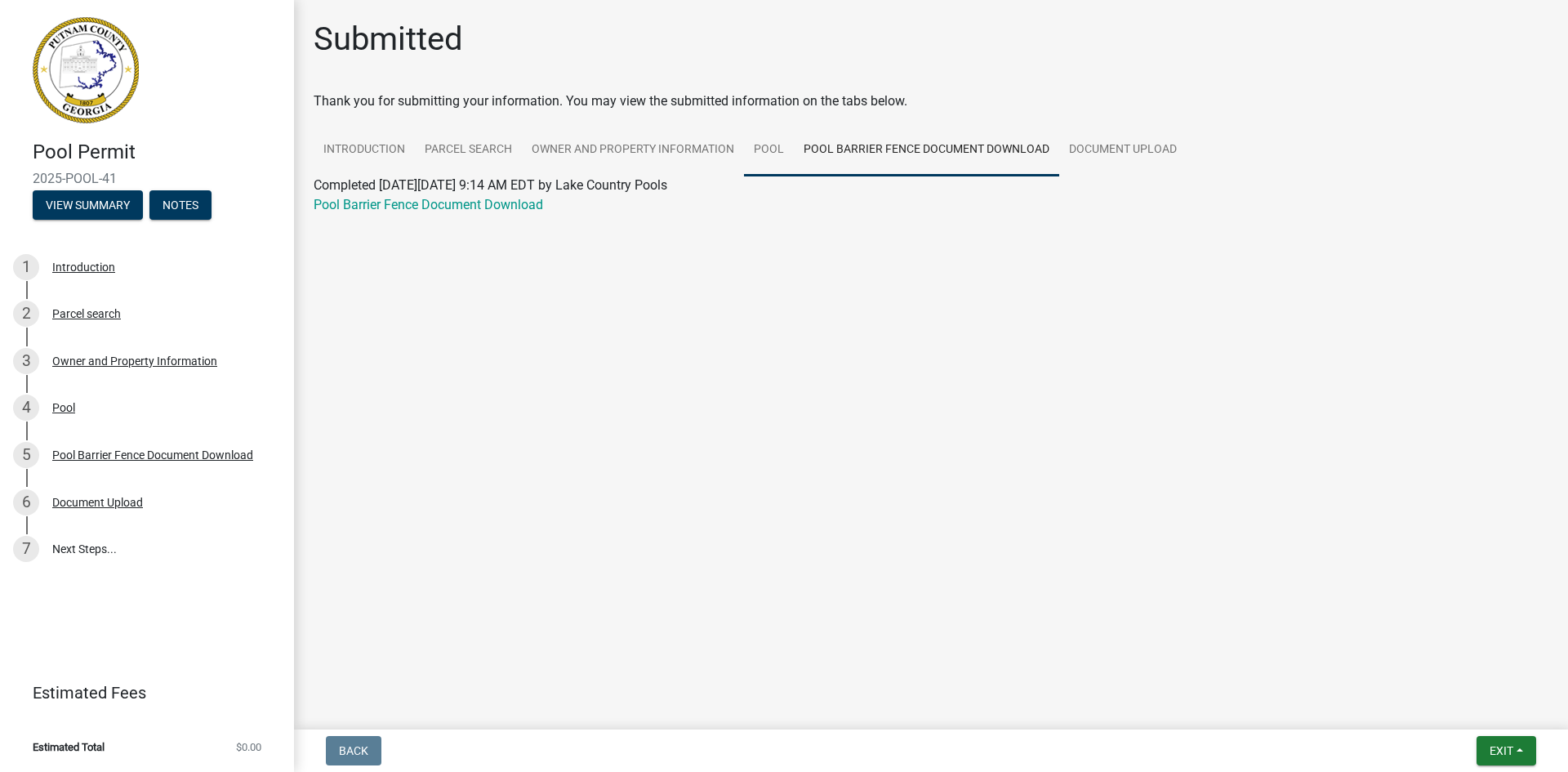
click at [768, 147] on link "Pool" at bounding box center [769, 150] width 50 height 52
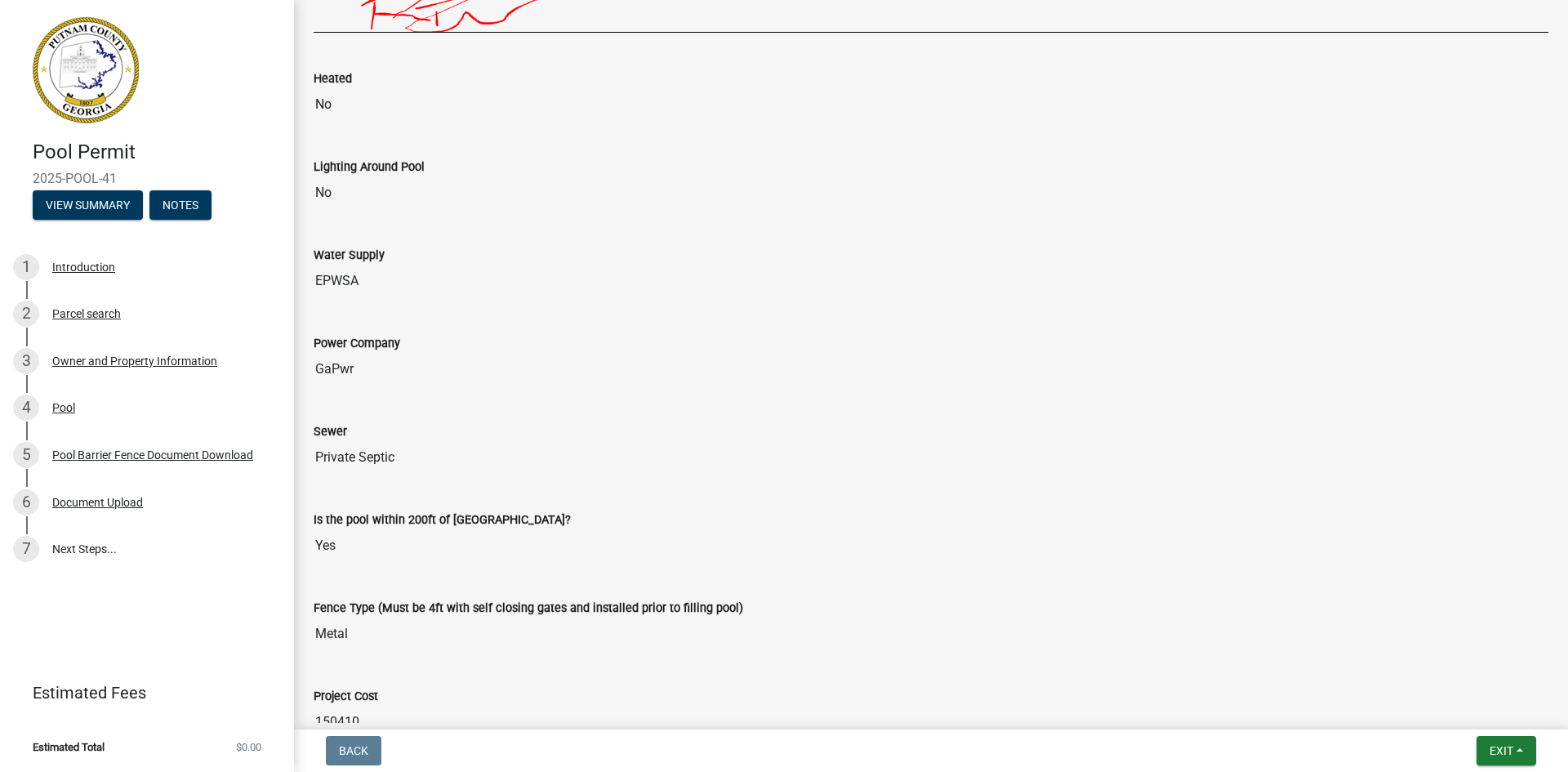
scroll to position [1292, 0]
